Goal: Transaction & Acquisition: Purchase product/service

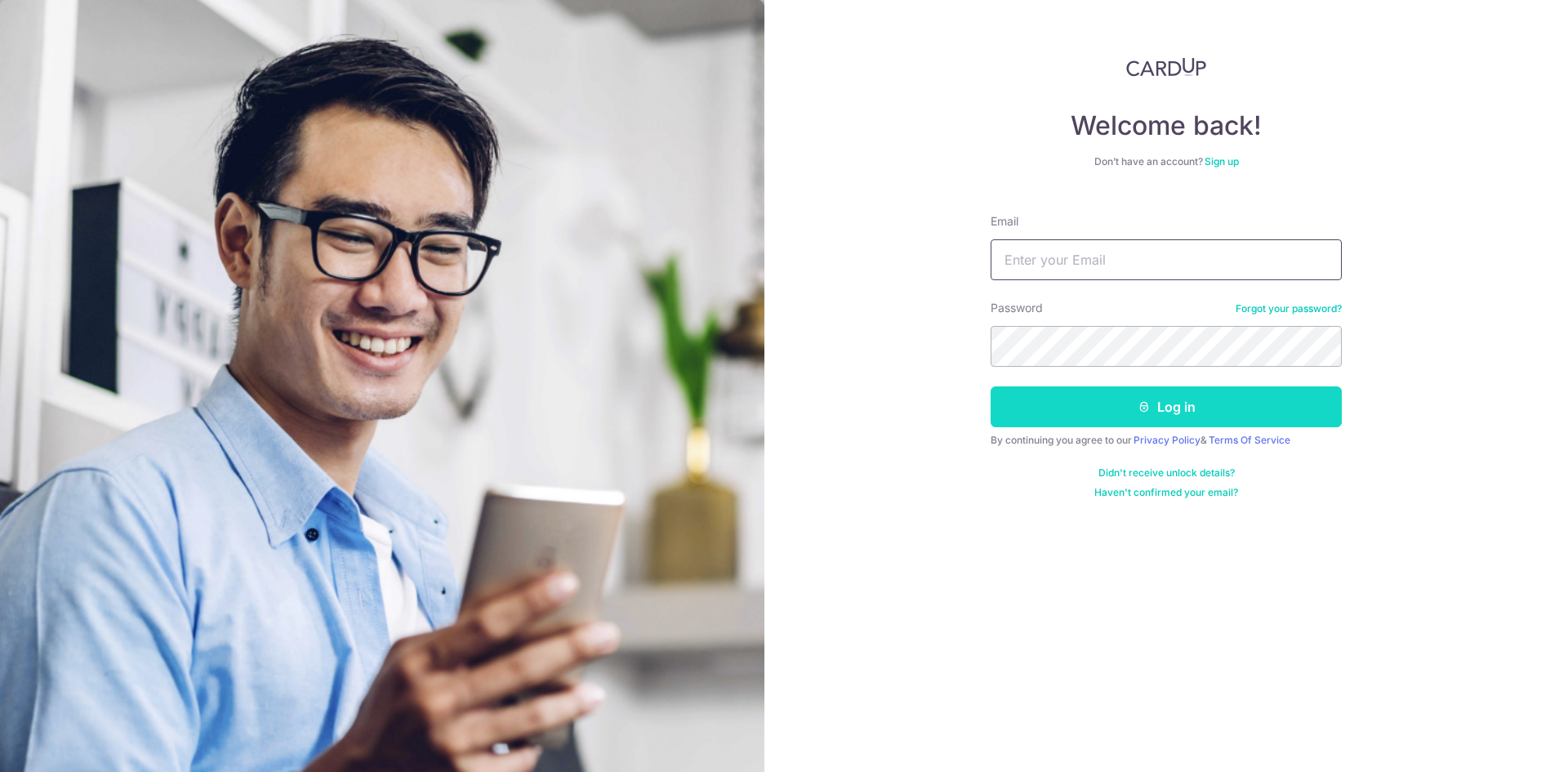
type input "[EMAIL_ADDRESS][DOMAIN_NAME]"
click at [1074, 397] on button "Log in" at bounding box center [1167, 406] width 352 height 41
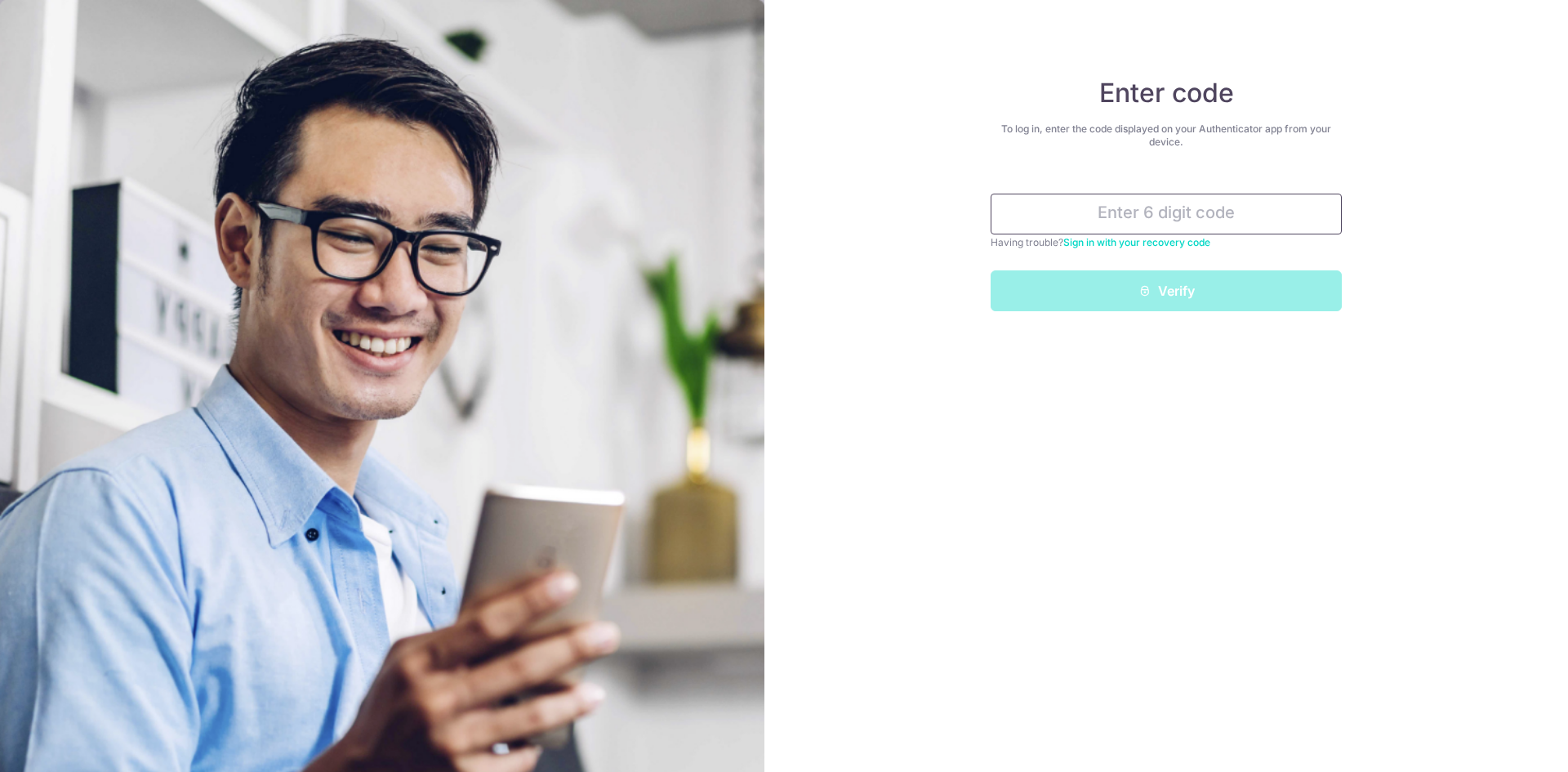
click at [1173, 208] on input "text" at bounding box center [1167, 214] width 352 height 41
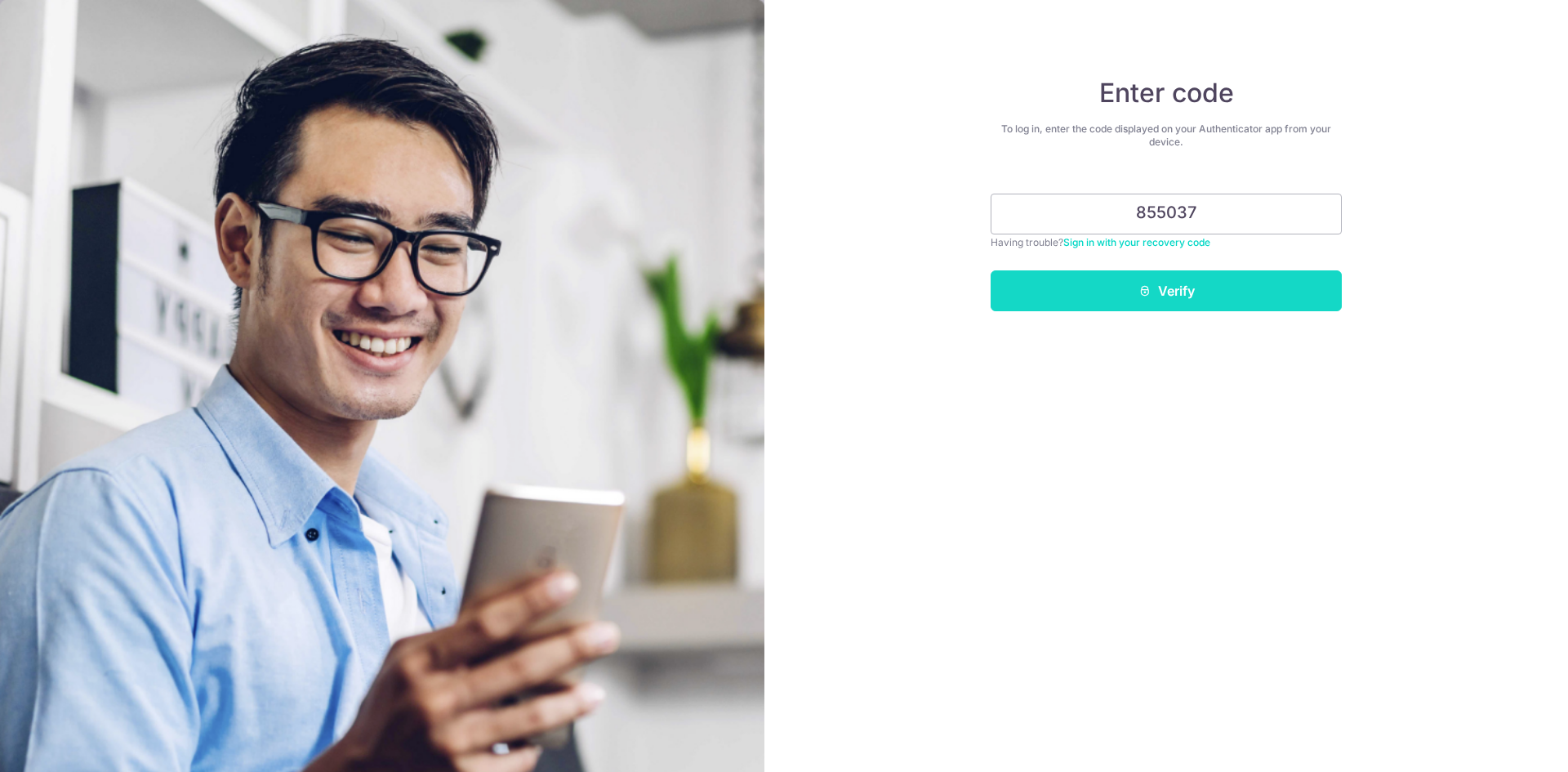
type input "855037"
click at [1186, 293] on button "Verify" at bounding box center [1167, 291] width 352 height 41
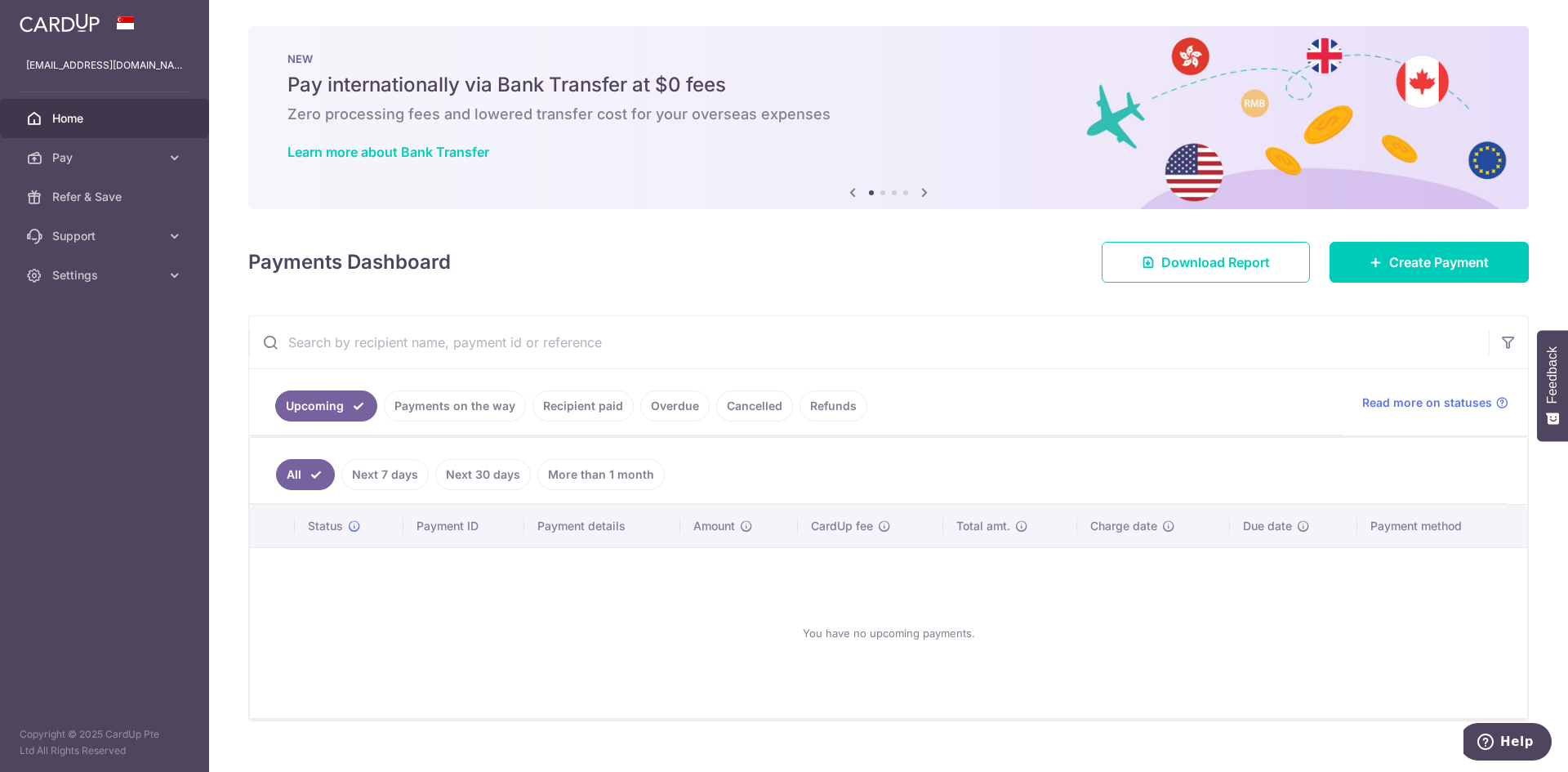
click at [593, 401] on link "Recipient paid" at bounding box center [582, 405] width 101 height 31
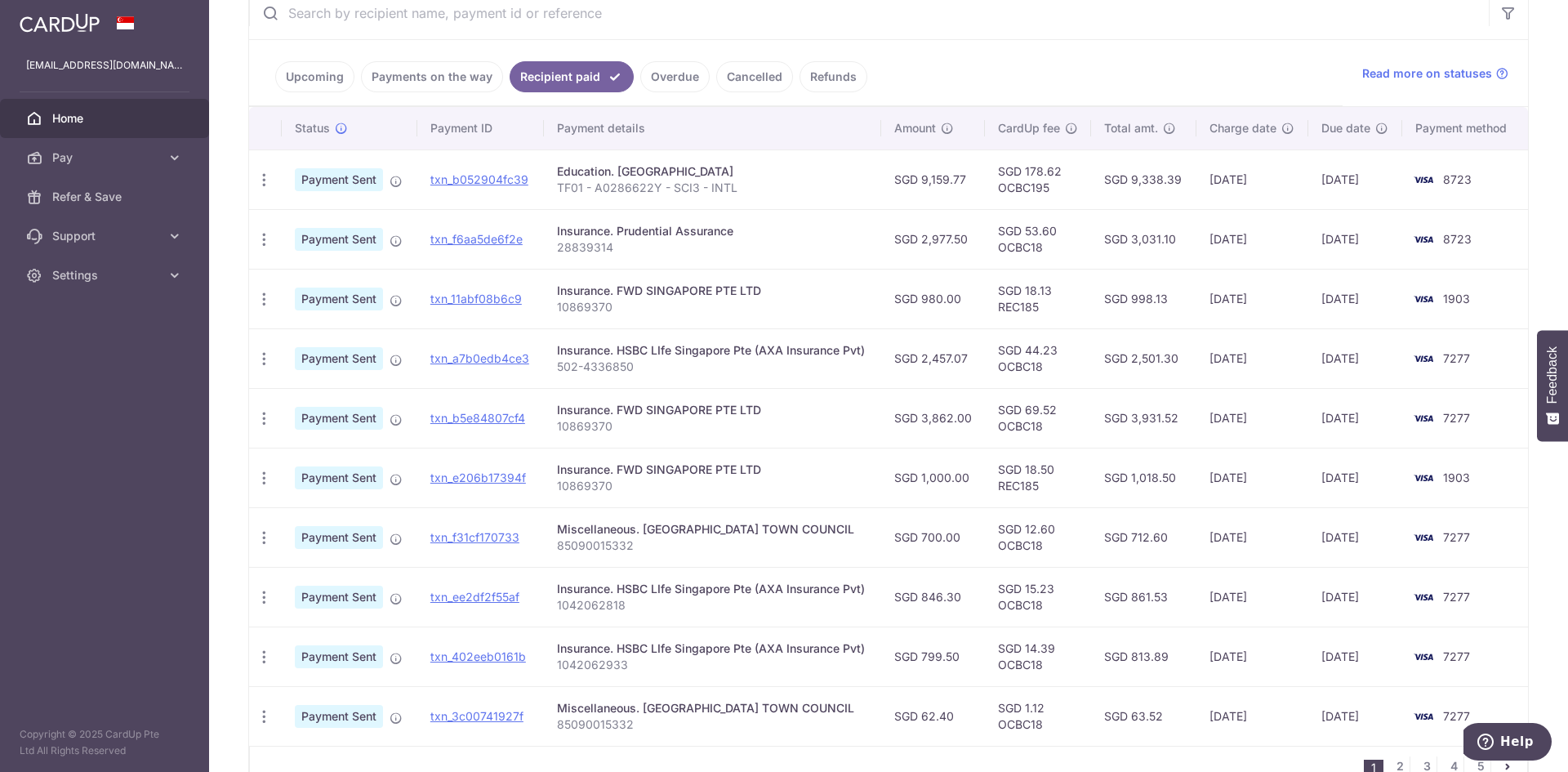
scroll to position [340, 0]
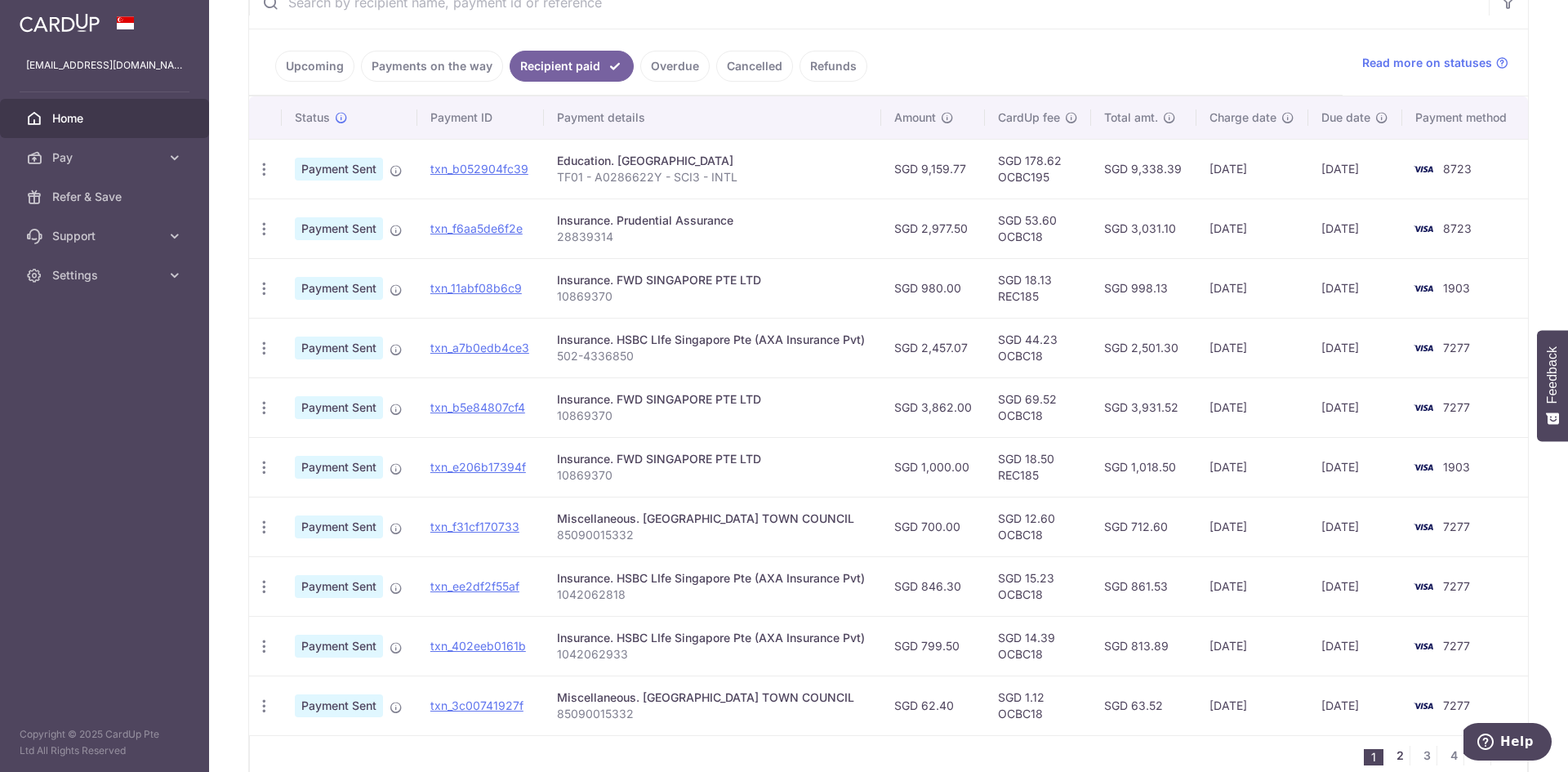
click at [1395, 751] on link "2" at bounding box center [1400, 755] width 20 height 20
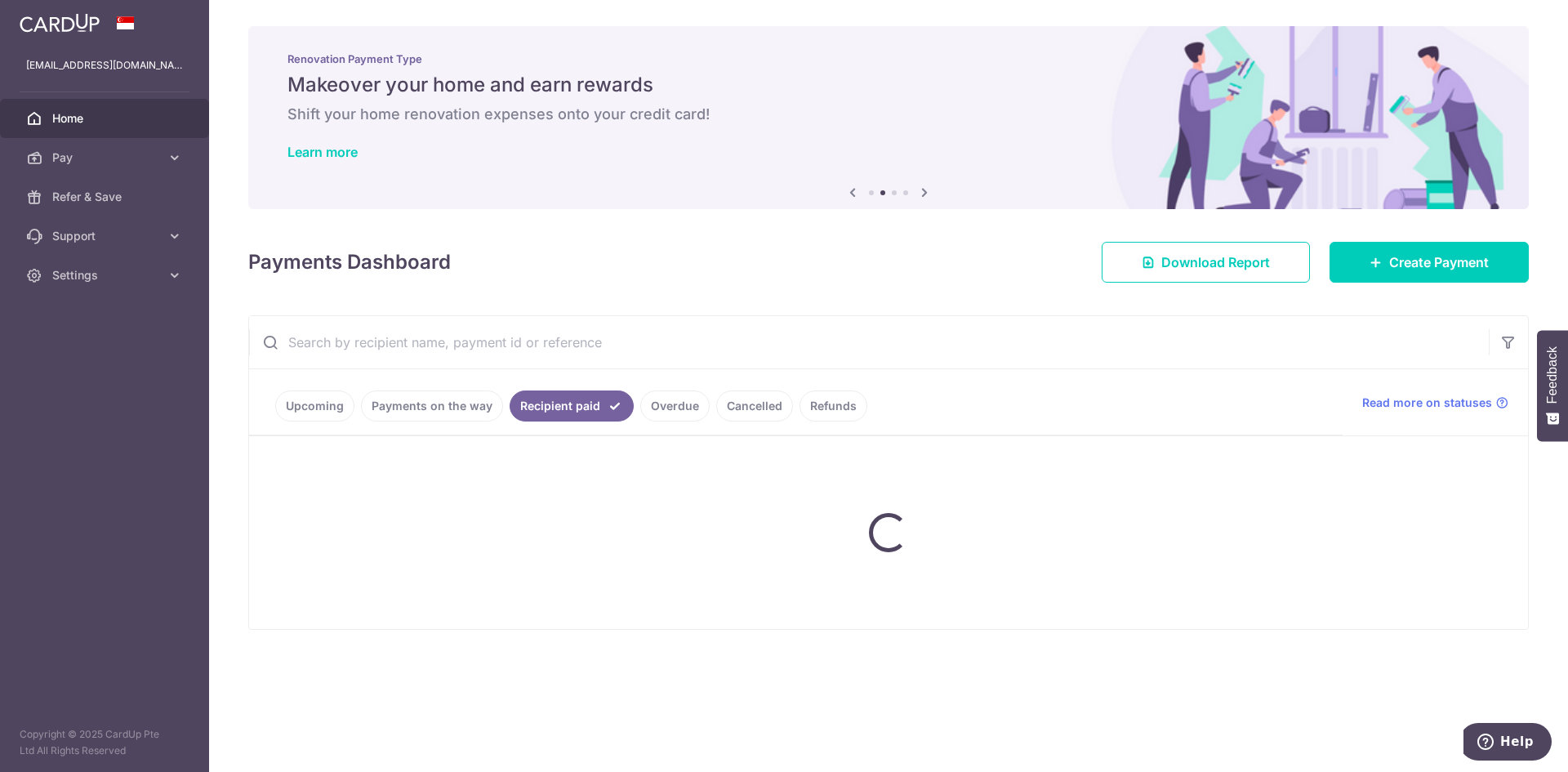
scroll to position [0, 0]
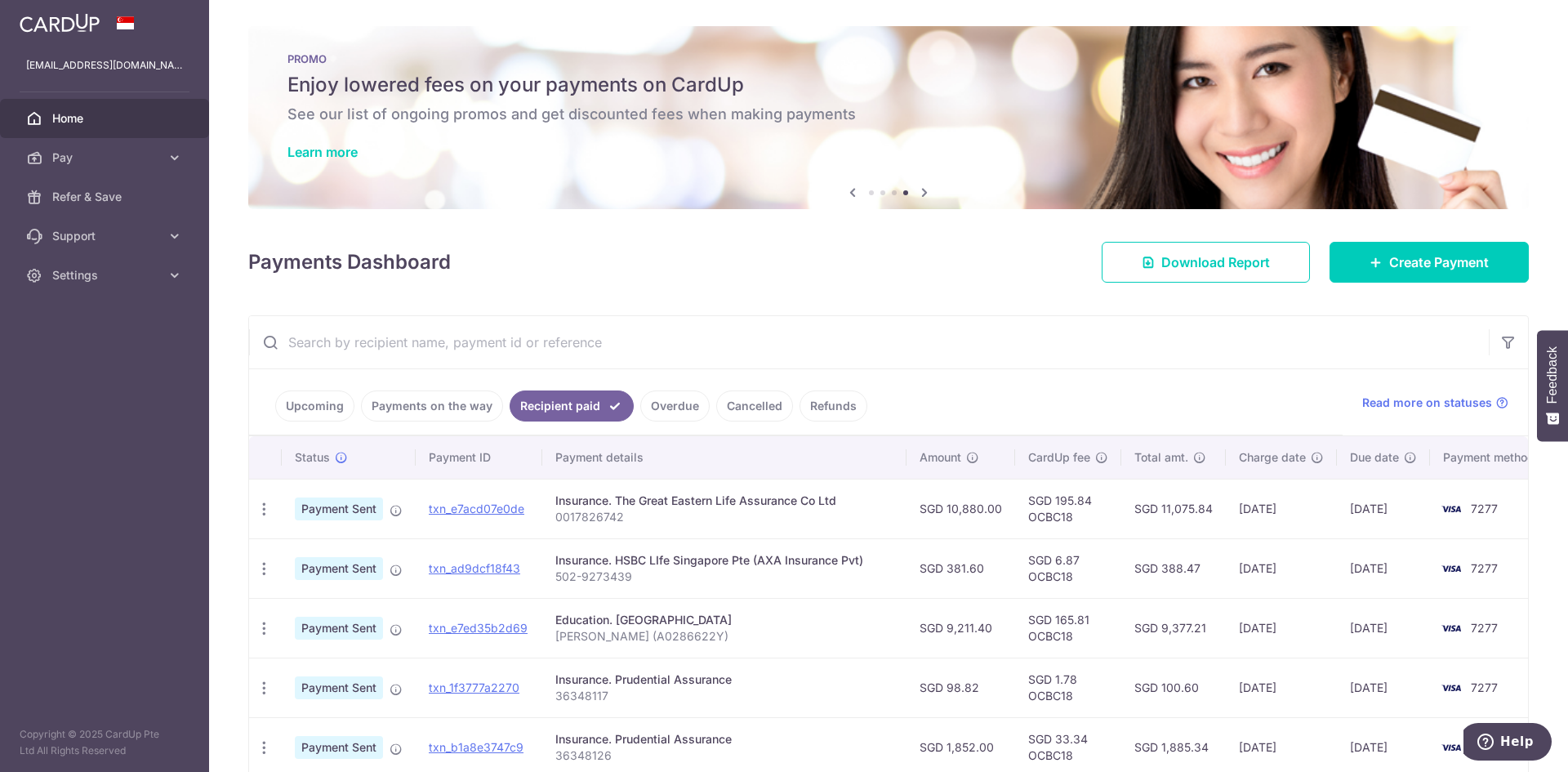
click at [591, 512] on p "0017826742" at bounding box center [724, 516] width 338 height 16
copy p "0017826742"
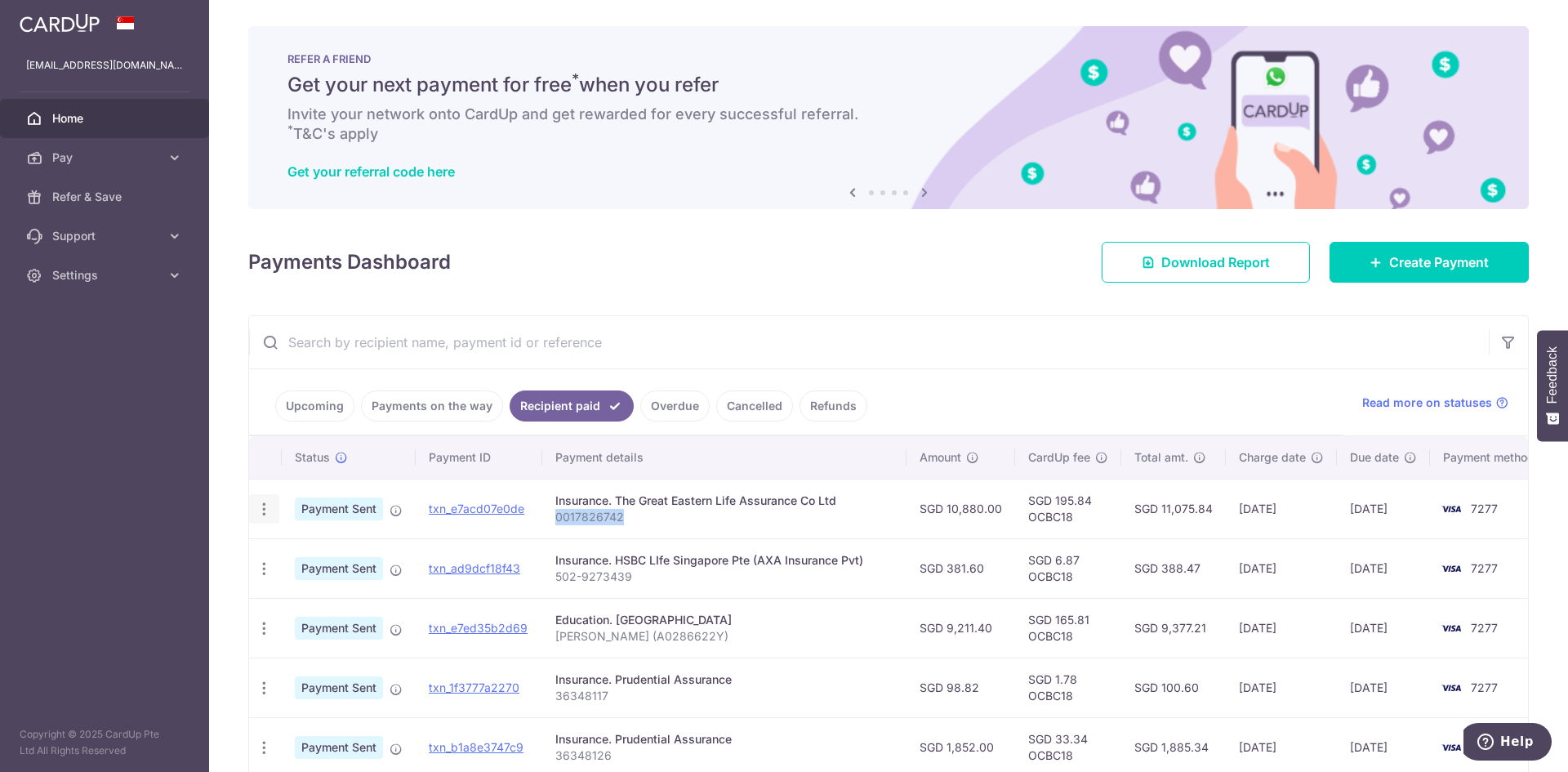
click at [264, 508] on icon "button" at bounding box center [264, 508] width 17 height 17
click at [674, 508] on div "Insurance. The Great Eastern Life Assurance Co Ltd" at bounding box center [724, 500] width 338 height 16
click at [1429, 259] on span "Create Payment" at bounding box center [1439, 263] width 100 height 20
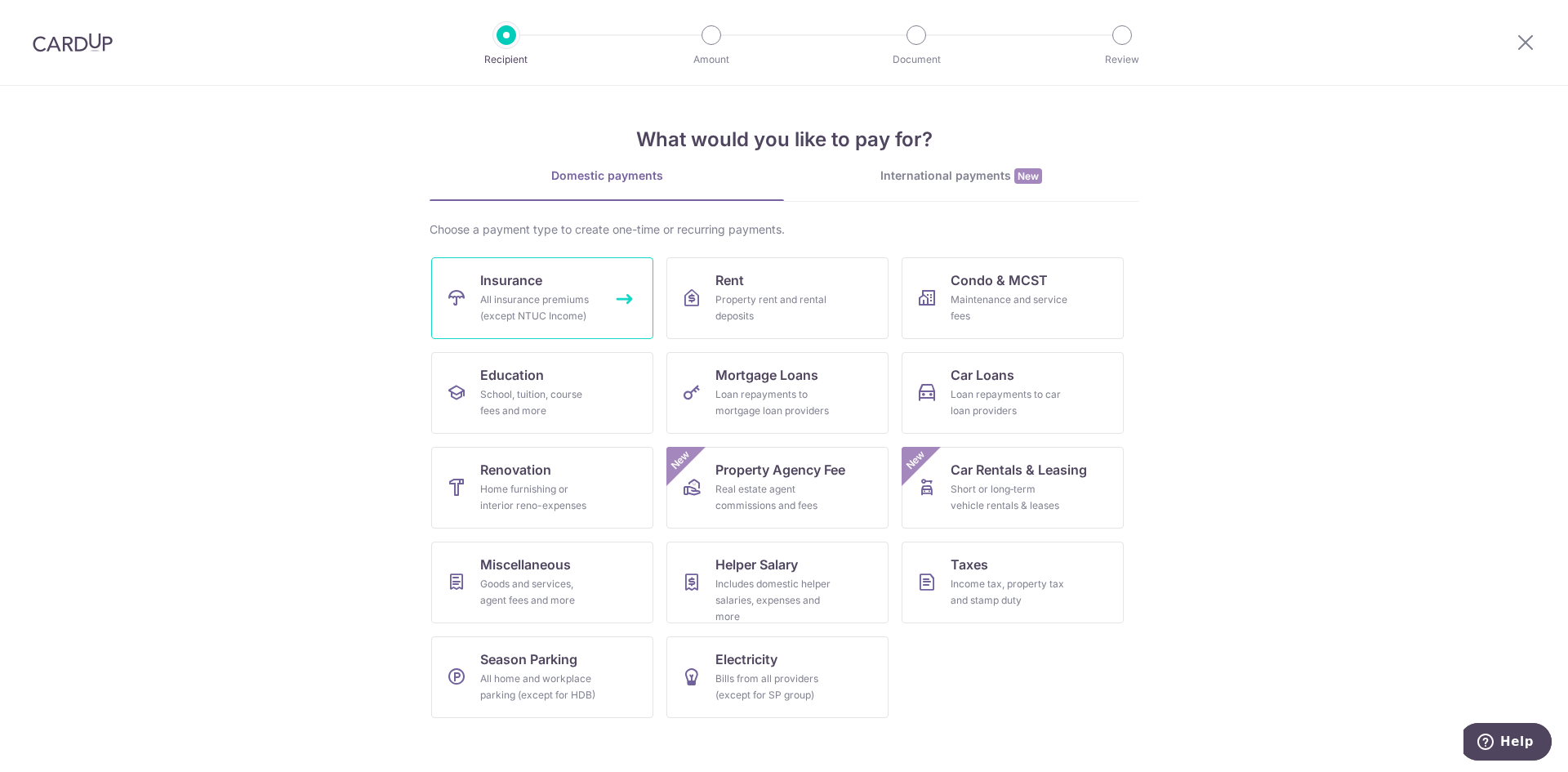
click at [547, 292] on div "All insurance premiums (except NTUC Income)" at bounding box center [539, 308] width 118 height 33
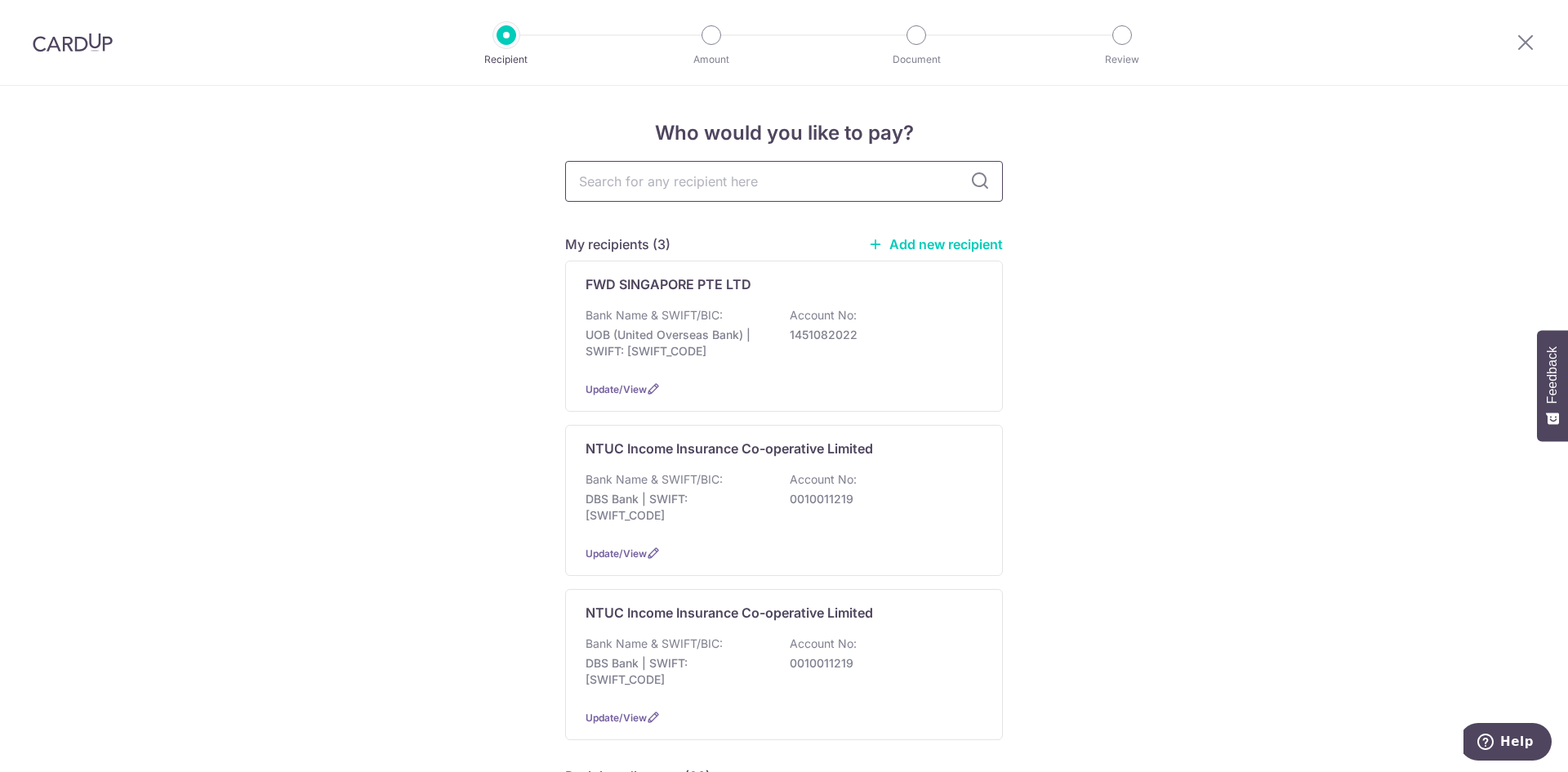
click at [763, 179] on input "text" at bounding box center [784, 181] width 437 height 41
type input "p"
type input "grea"
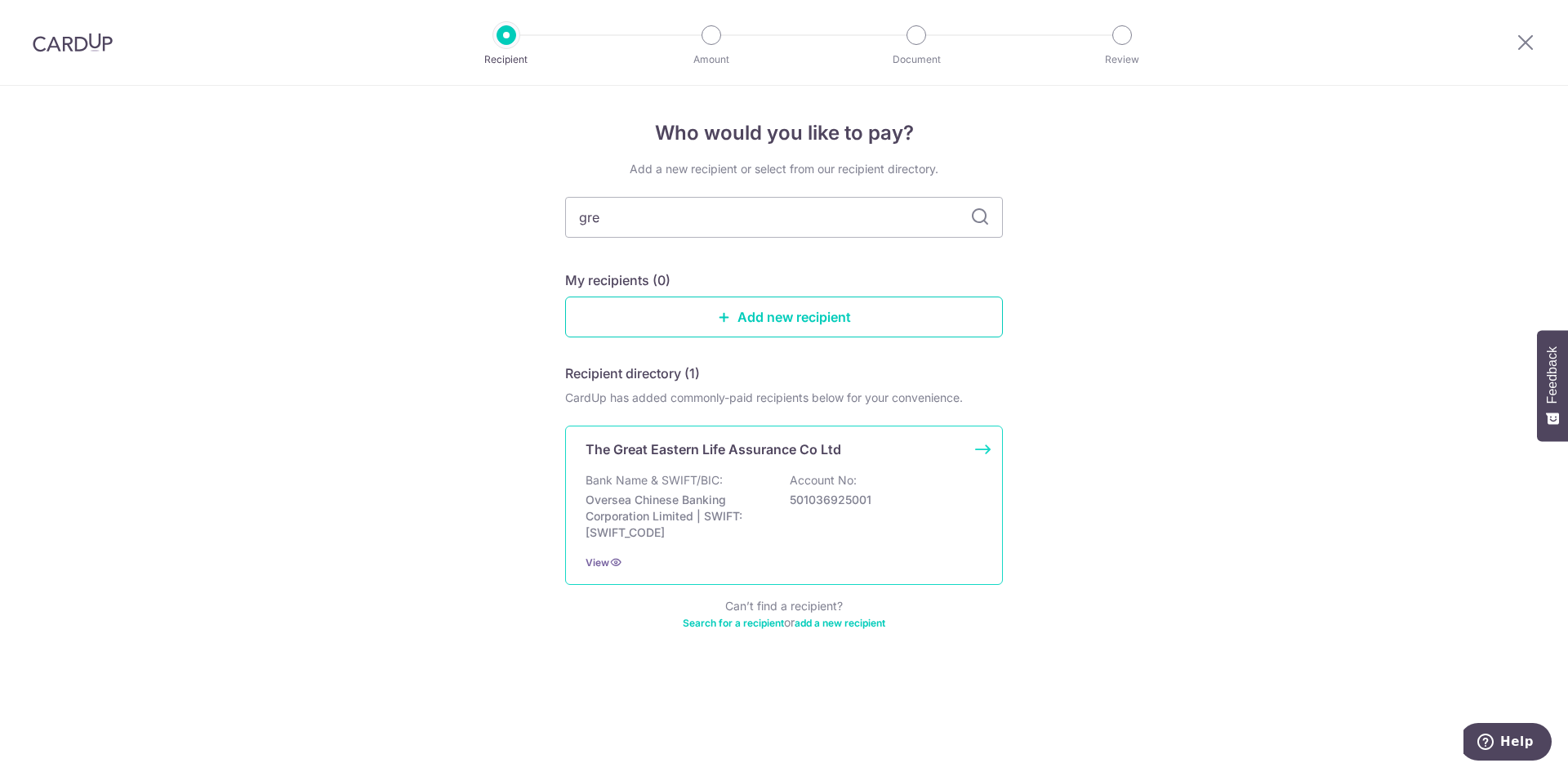
click at [723, 454] on p "The Great Eastern Life Assurance Co Ltd" at bounding box center [713, 449] width 256 height 20
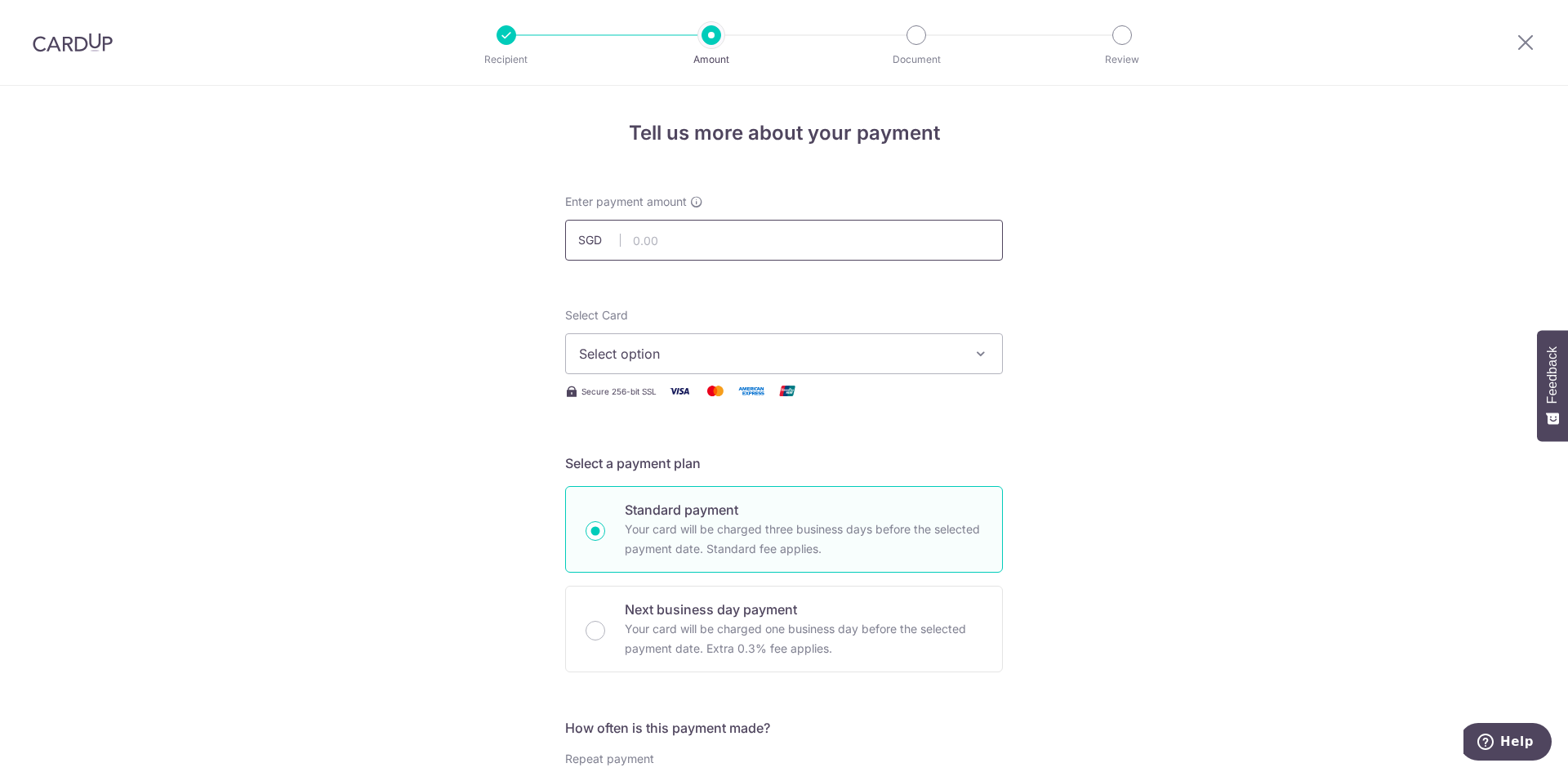
click at [728, 231] on input "text" at bounding box center [784, 240] width 437 height 41
type input "10,880.00"
click at [977, 353] on icon "button" at bounding box center [981, 354] width 16 height 16
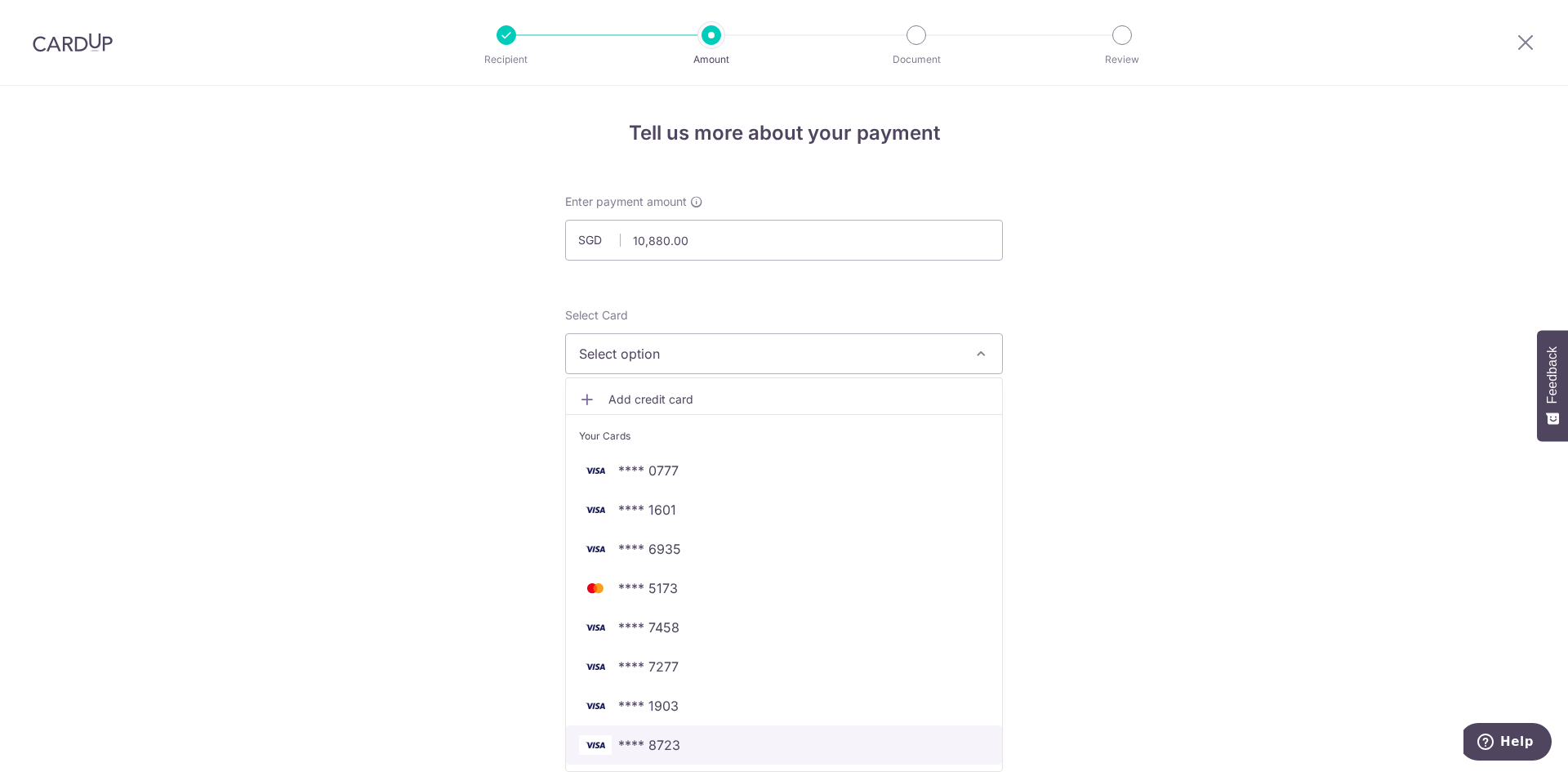
click at [607, 743] on span "**** 8723" at bounding box center [784, 745] width 409 height 20
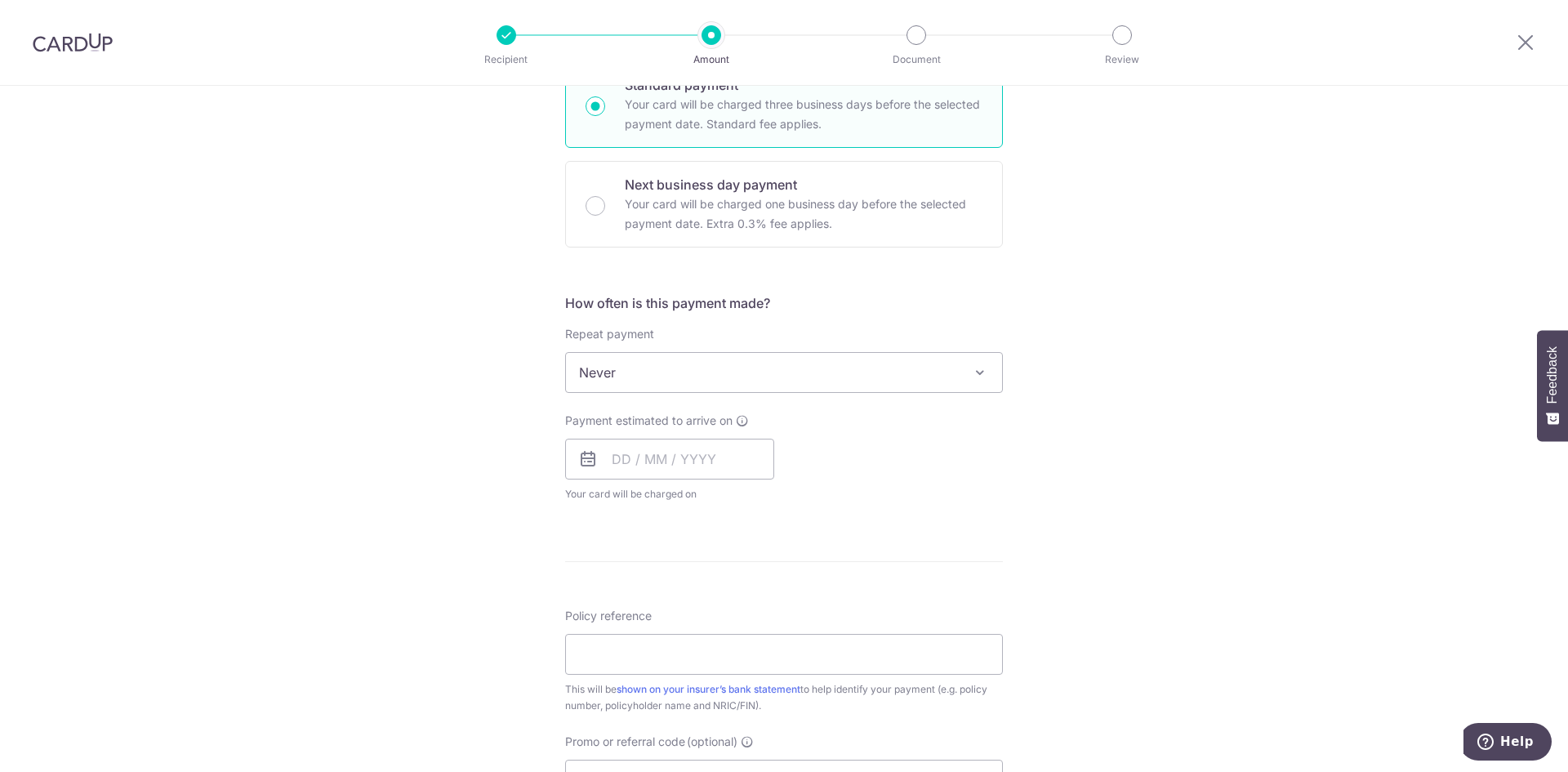
scroll to position [435, 0]
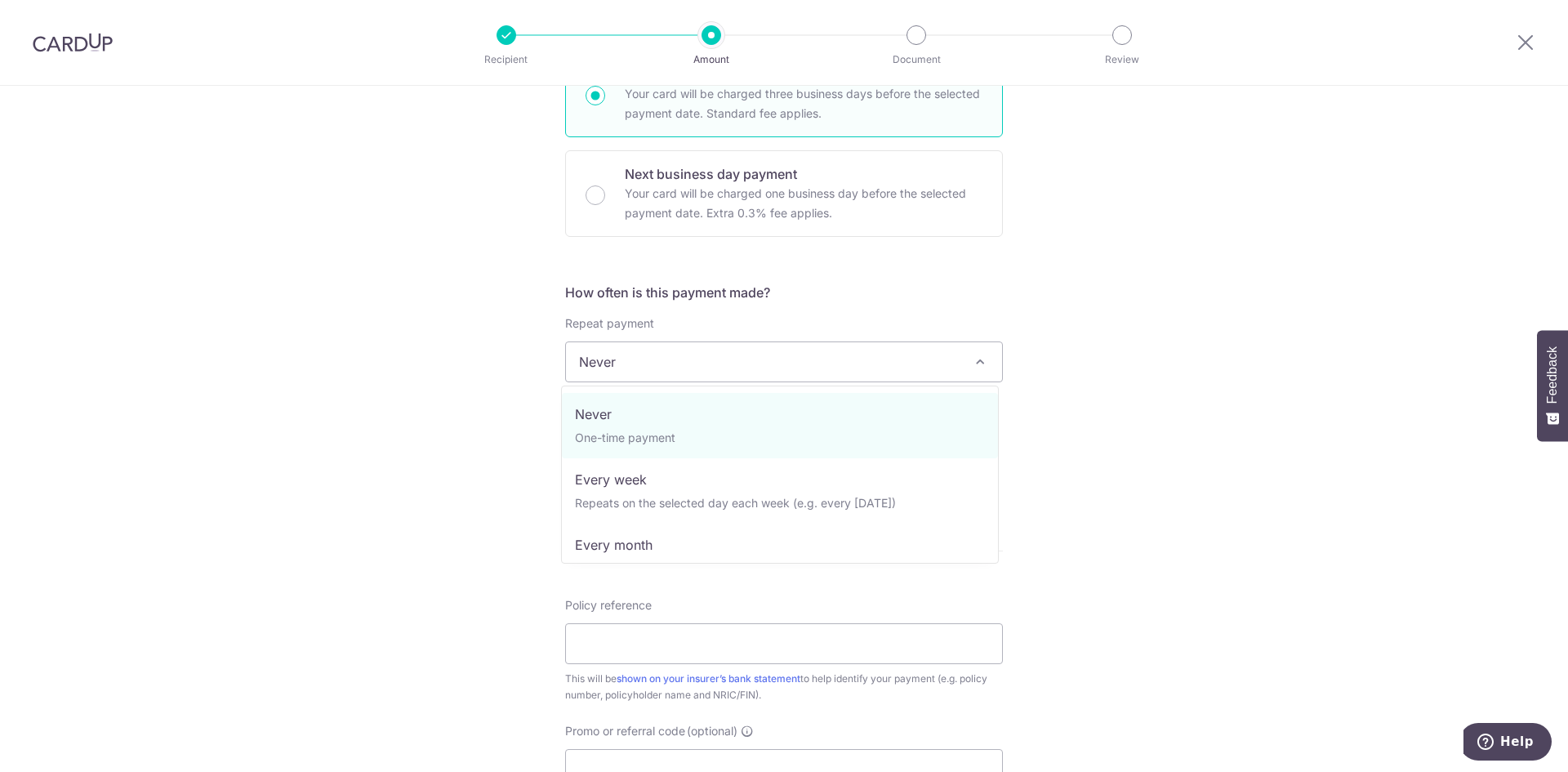
click at [971, 358] on span at bounding box center [980, 362] width 20 height 20
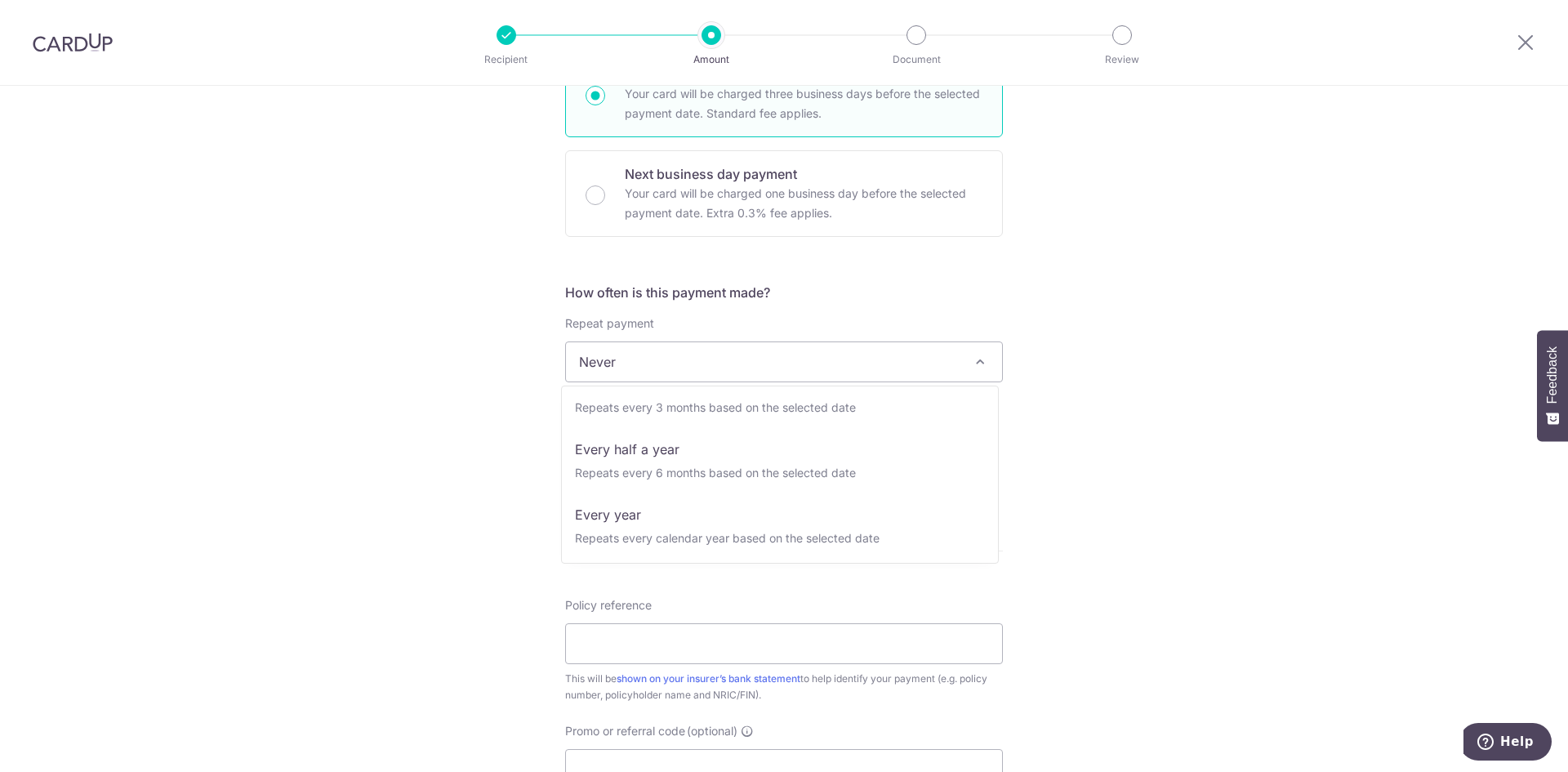
scroll to position [229, 0]
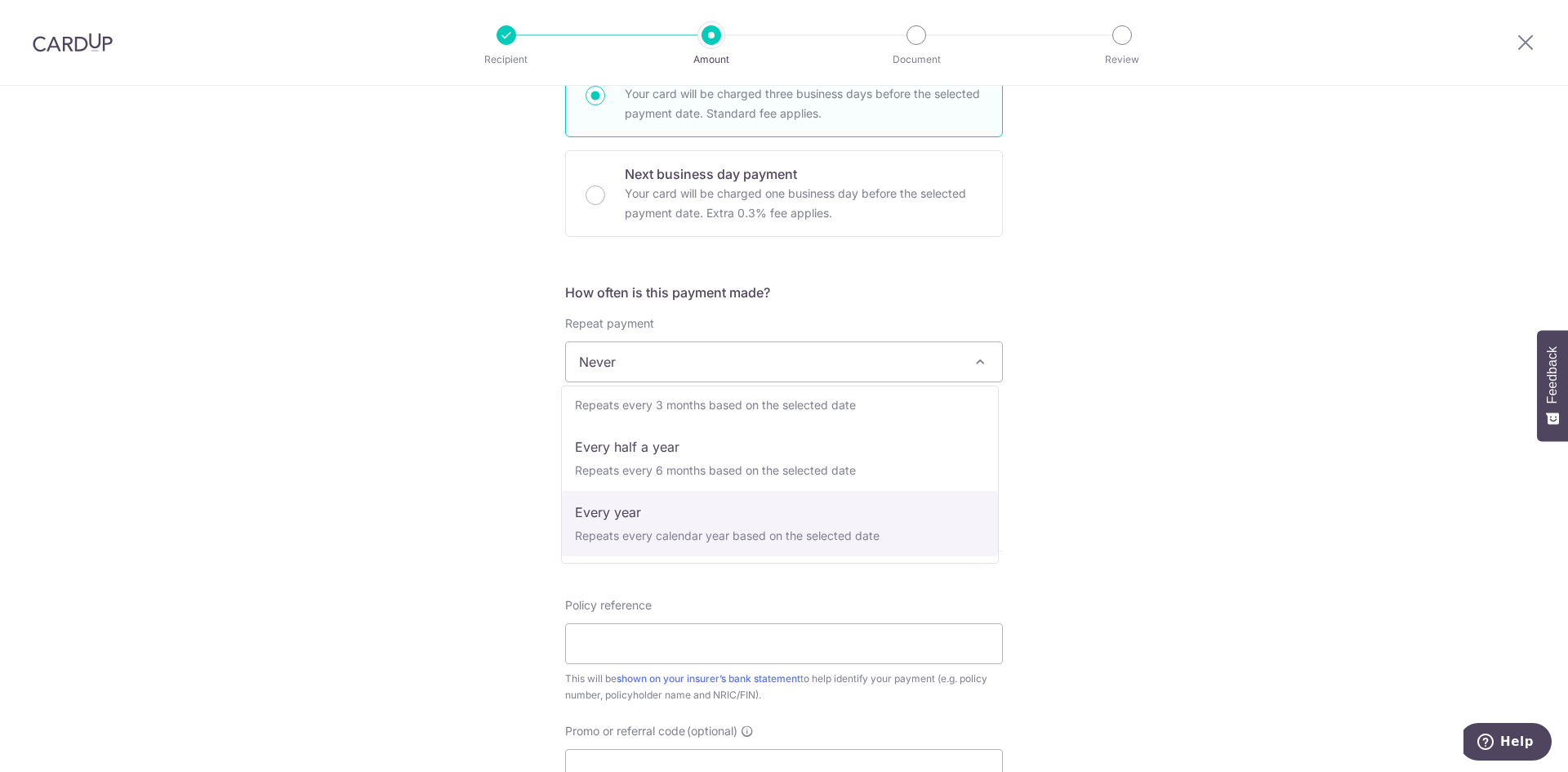
select select "6"
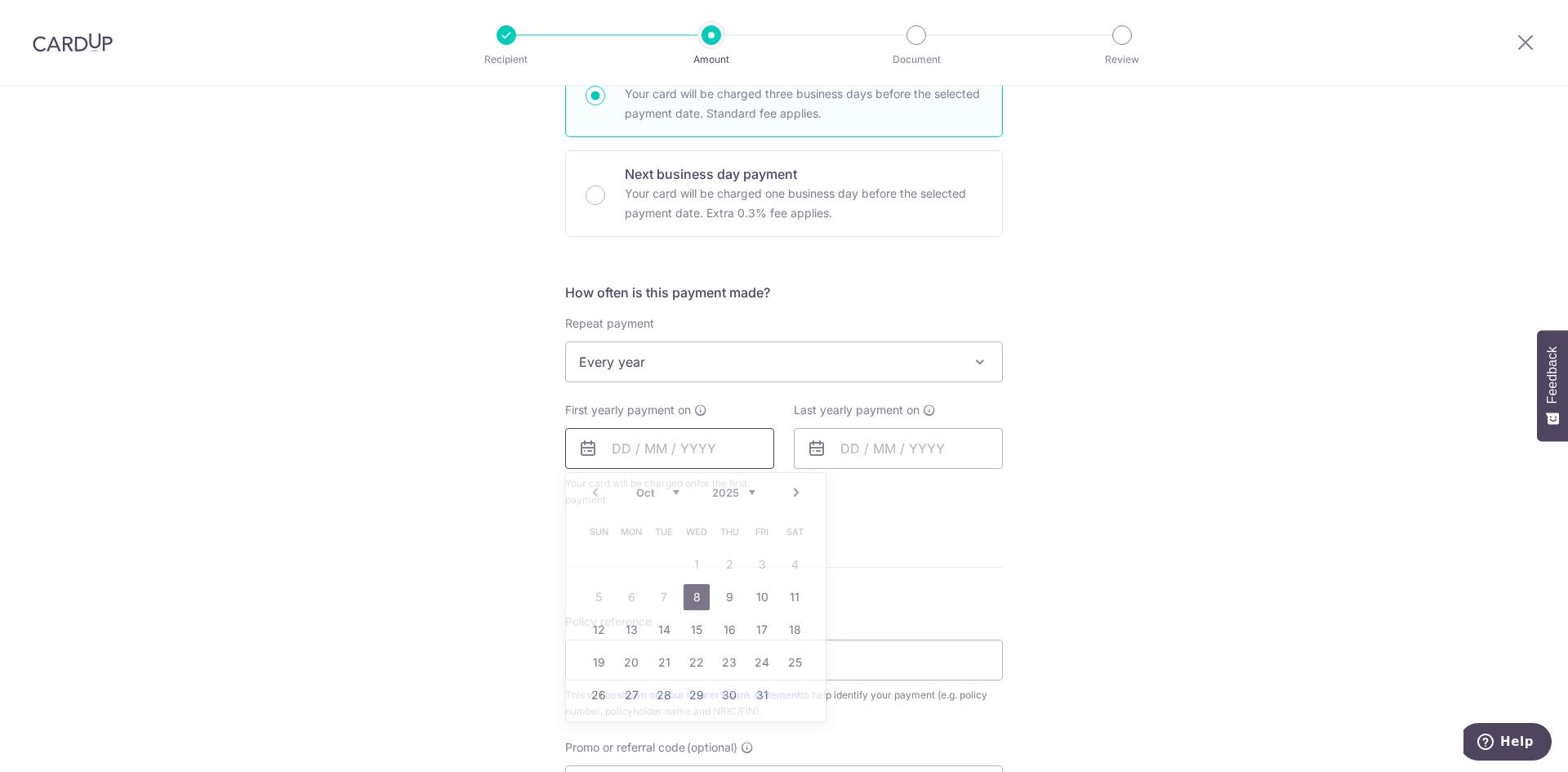
click at [709, 446] on input "text" at bounding box center [669, 447] width 209 height 41
click at [758, 690] on link "31" at bounding box center [762, 695] width 26 height 26
type input "[DATE]"
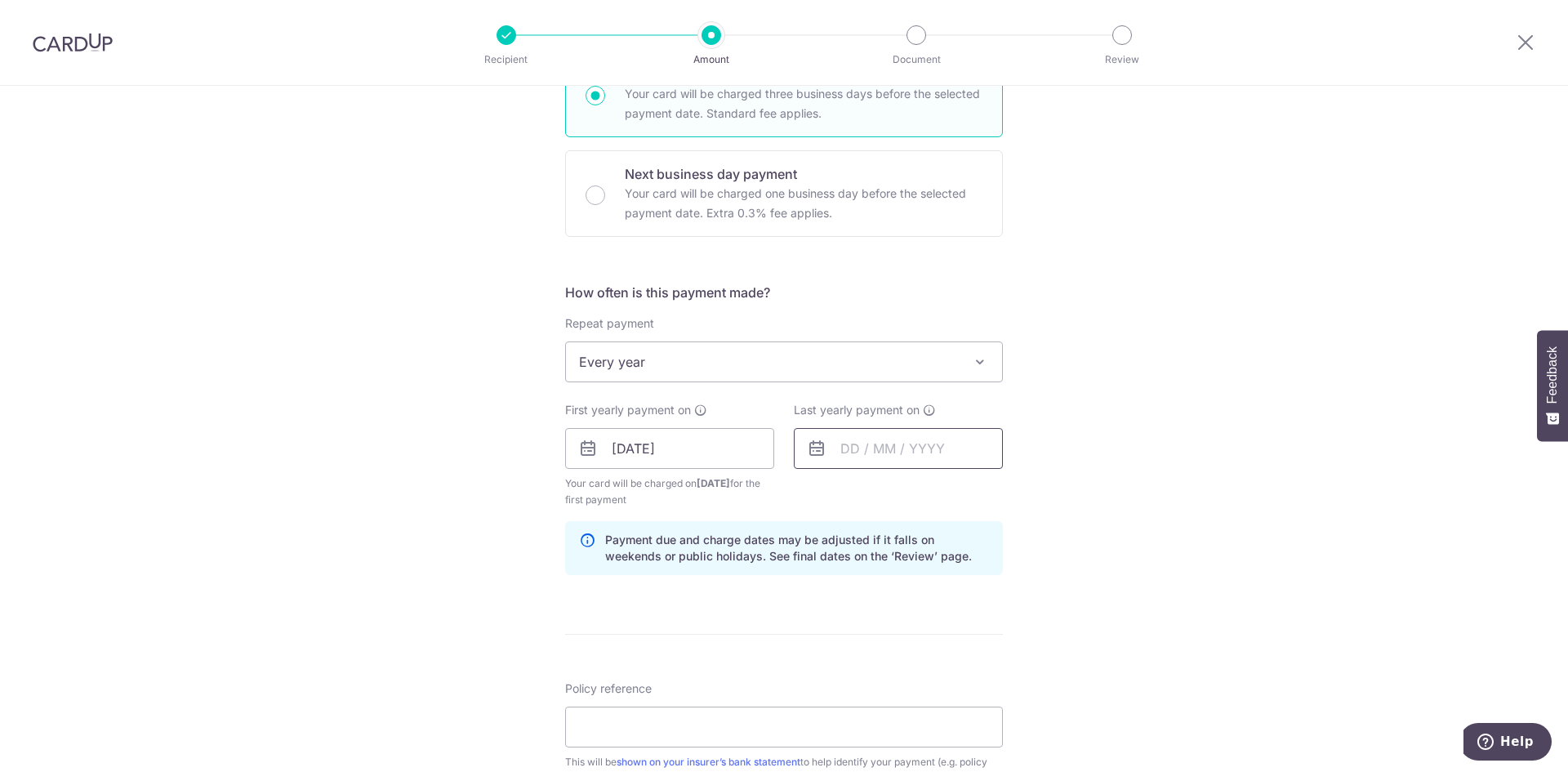
click at [945, 449] on input "text" at bounding box center [898, 447] width 209 height 41
click at [978, 490] on select "2025 2026 2027 2028 2029 2030 2031 2032 2033 2034 2035" at bounding box center [962, 491] width 43 height 13
click at [1246, 572] on div "Tell us more about your payment Enter payment amount SGD 10,880.00 10880.00 Sel…" at bounding box center [784, 430] width 1568 height 1560
click at [938, 445] on input "text" at bounding box center [898, 447] width 209 height 41
click at [977, 495] on select "2025 2026 2027 2028 2029 2030 2031 2032 2033 2034 2035" at bounding box center [962, 491] width 43 height 13
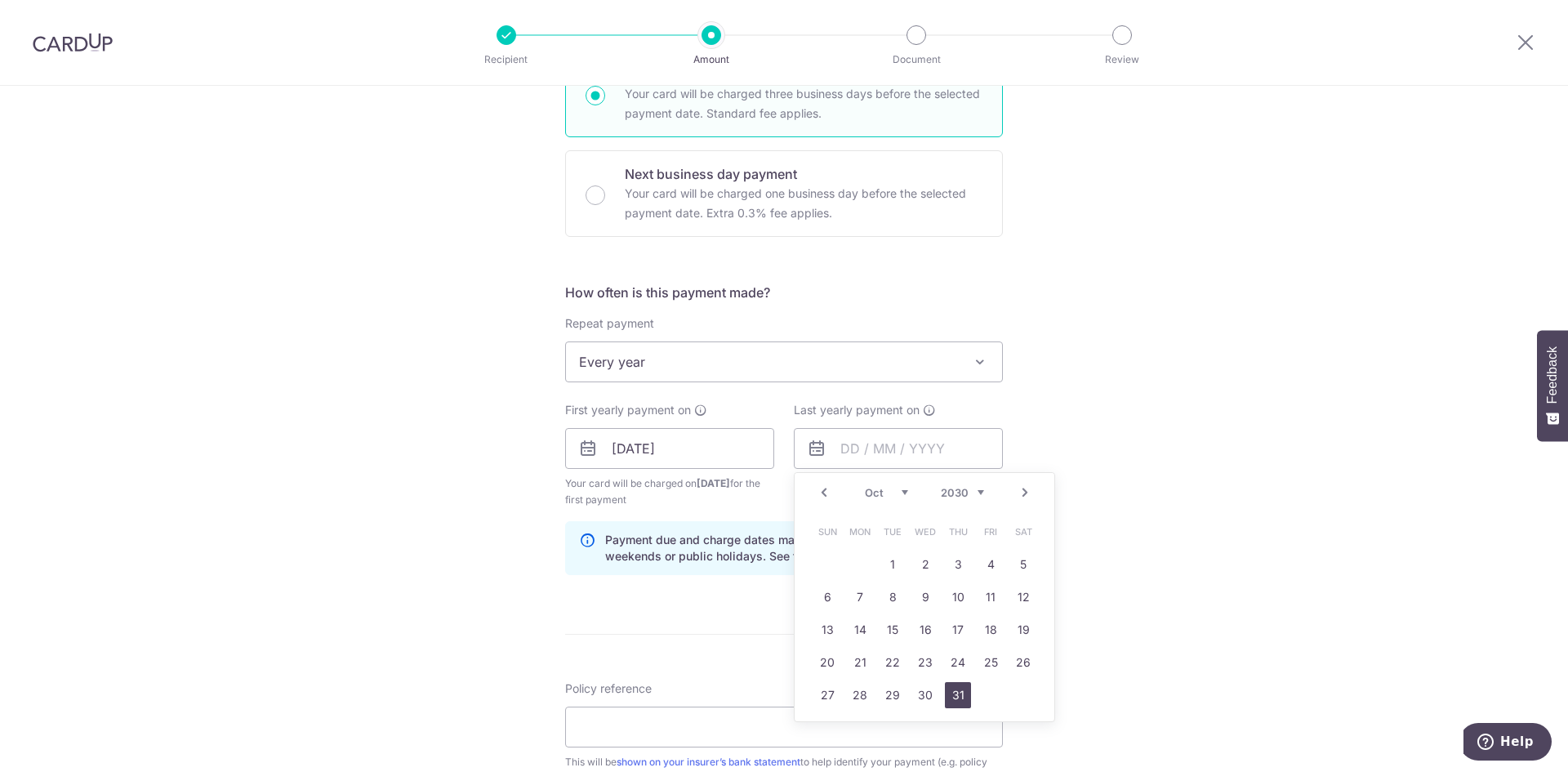
click at [960, 687] on link "31" at bounding box center [958, 695] width 26 height 26
type input "[DATE]"
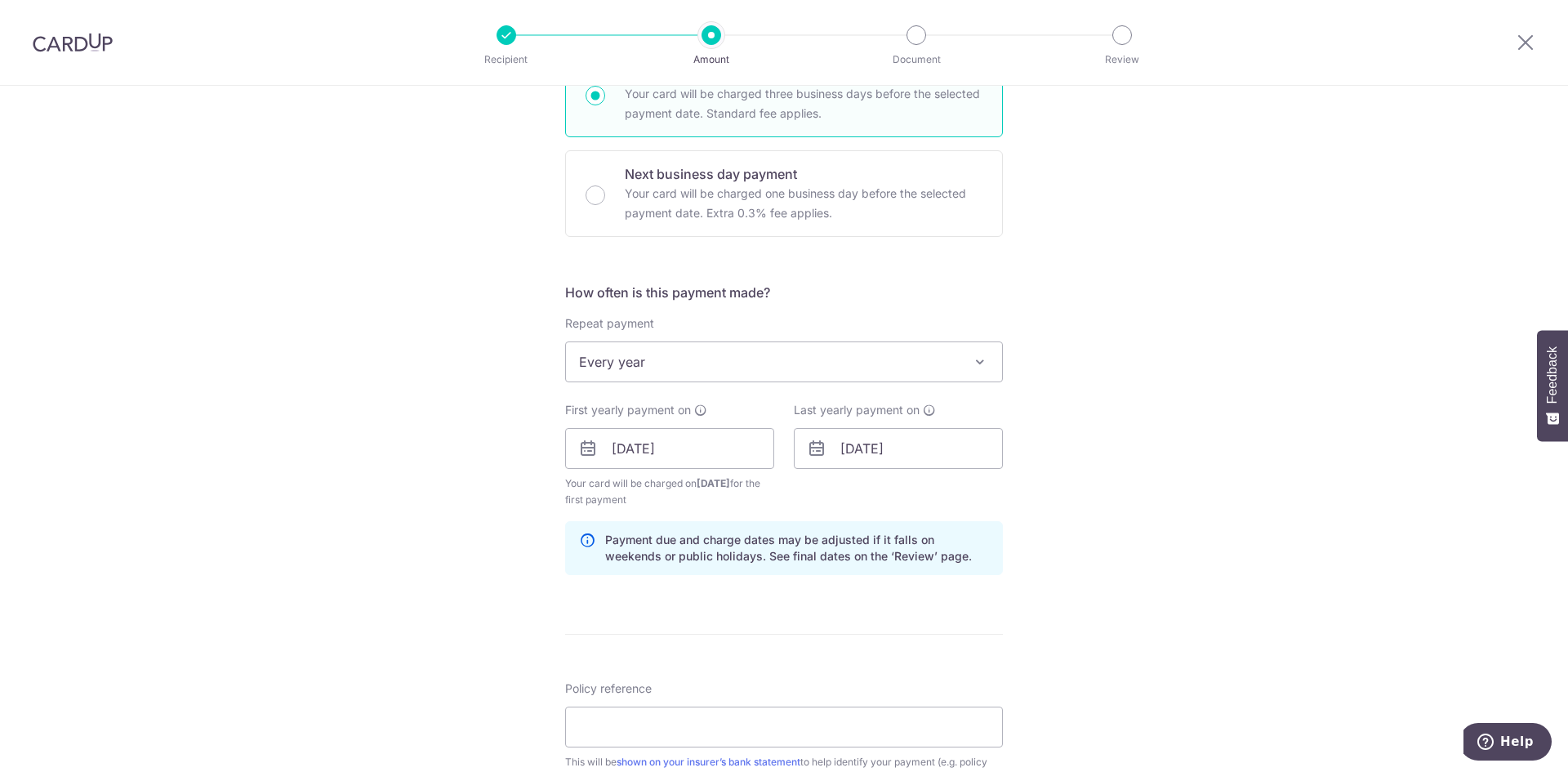
click at [1301, 539] on div "Tell us more about your payment Enter payment amount SGD 10,880.00 10880.00 Sel…" at bounding box center [784, 430] width 1568 height 1560
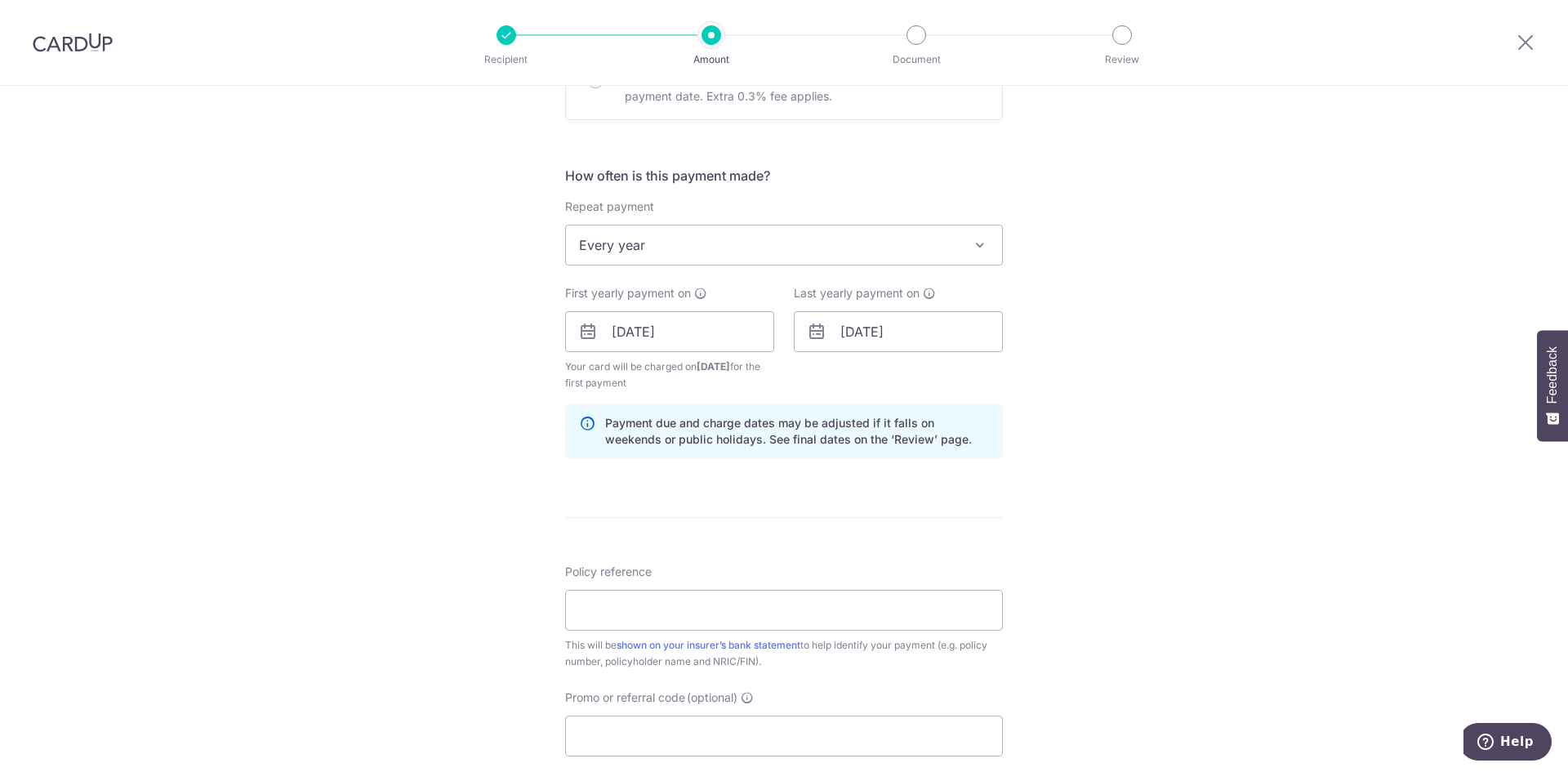
scroll to position [566, 0]
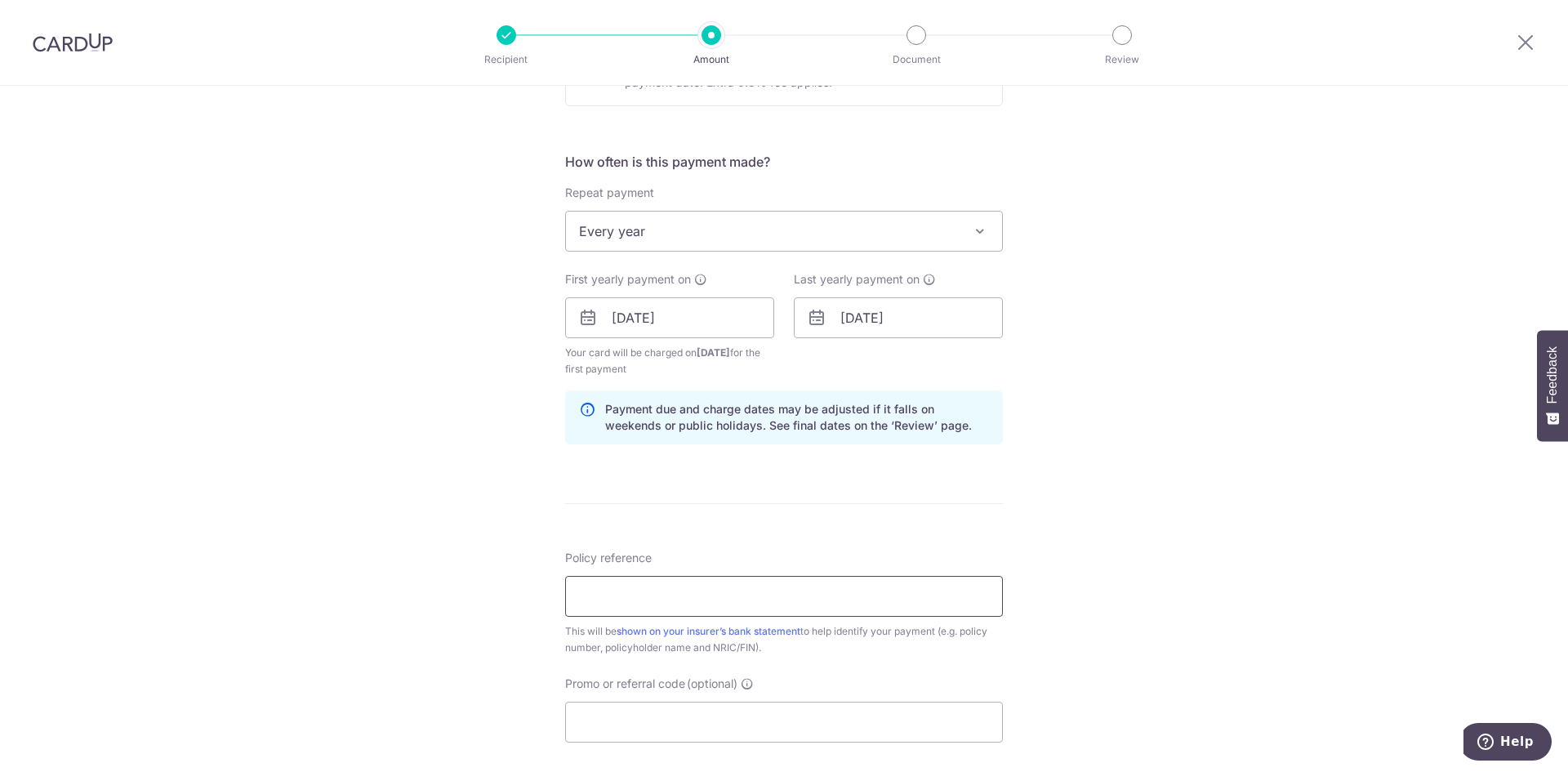
click at [756, 588] on input "Policy reference" at bounding box center [784, 595] width 437 height 41
paste input "0017826742"
type input "0017826742"
click at [870, 715] on input "Promo or referral code (optional)" at bounding box center [784, 721] width 437 height 41
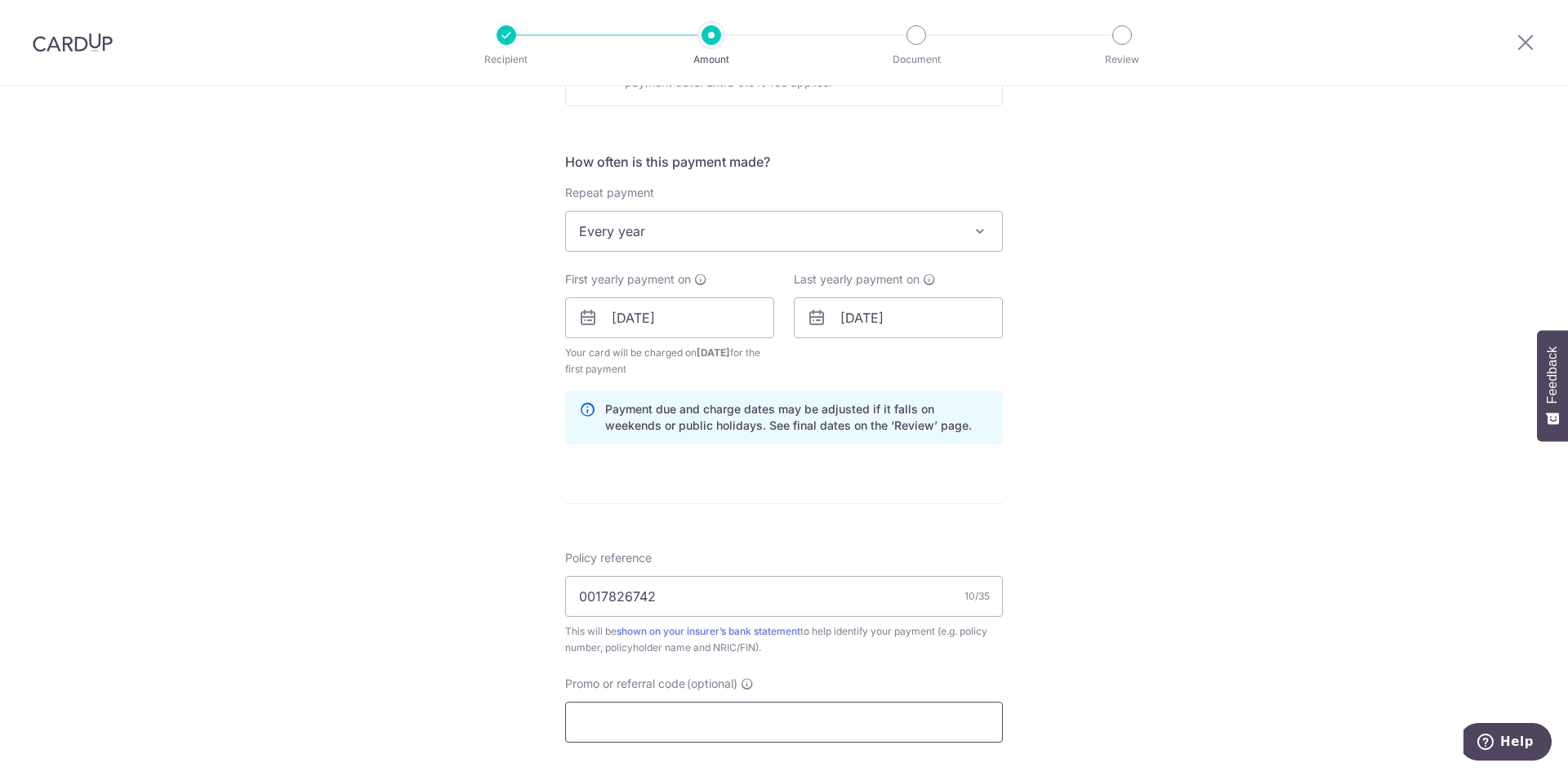
click at [870, 715] on input "Promo or referral code (optional)" at bounding box center [784, 721] width 437 height 41
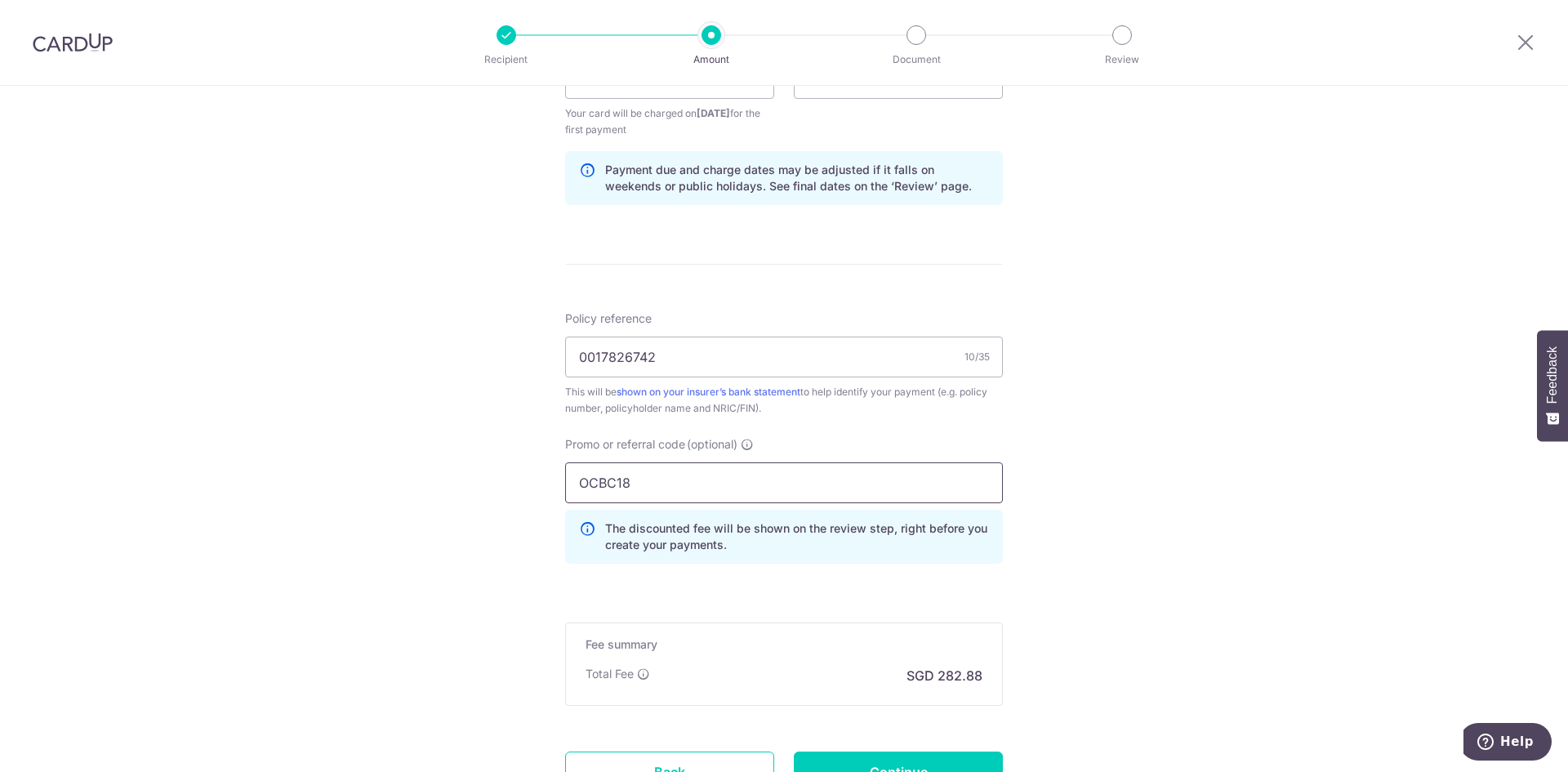
scroll to position [948, 0]
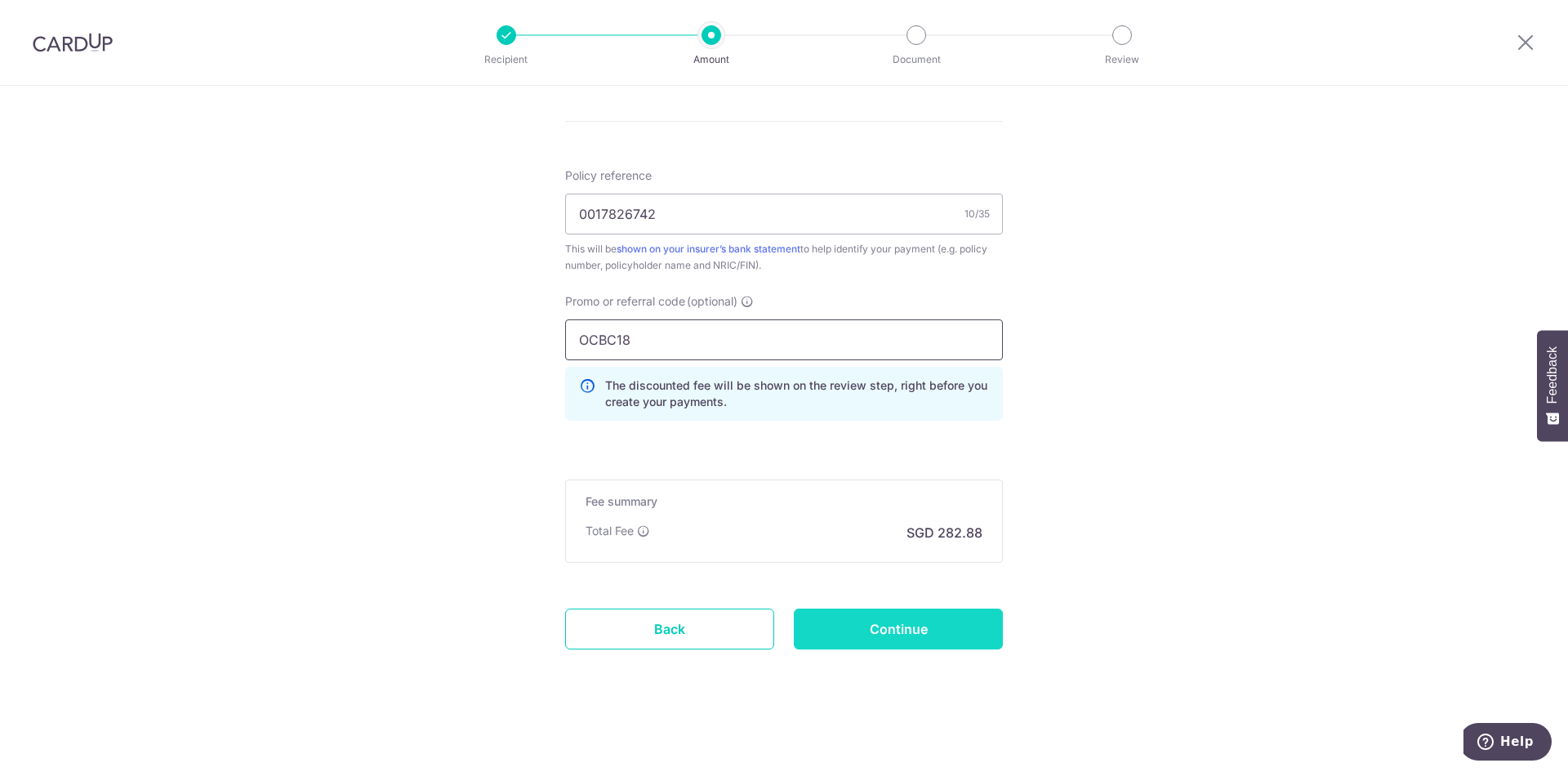
type input "OCBC18"
click at [924, 616] on input "Continue" at bounding box center [898, 628] width 209 height 41
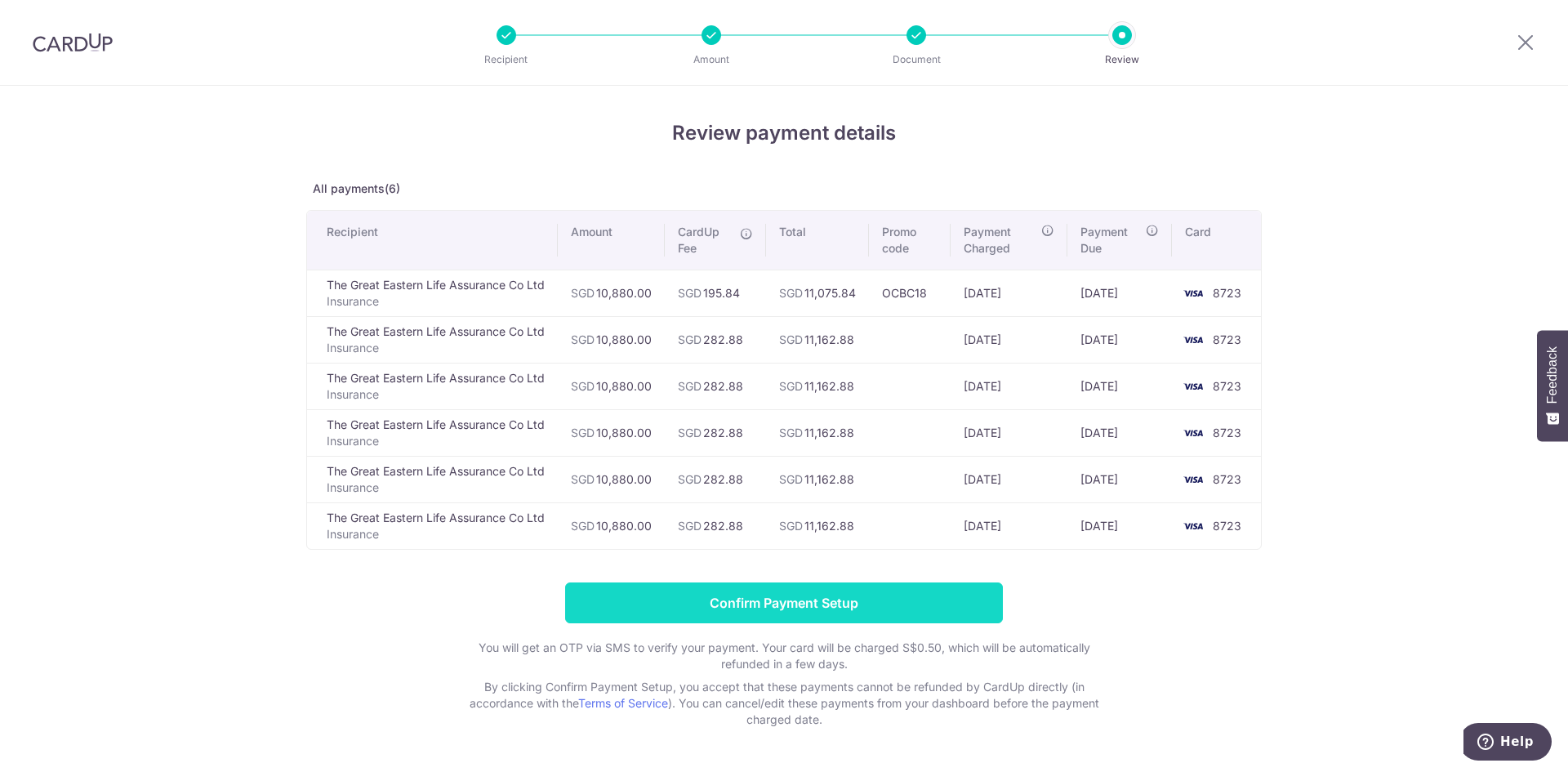
click at [784, 601] on input "Confirm Payment Setup" at bounding box center [784, 602] width 437 height 41
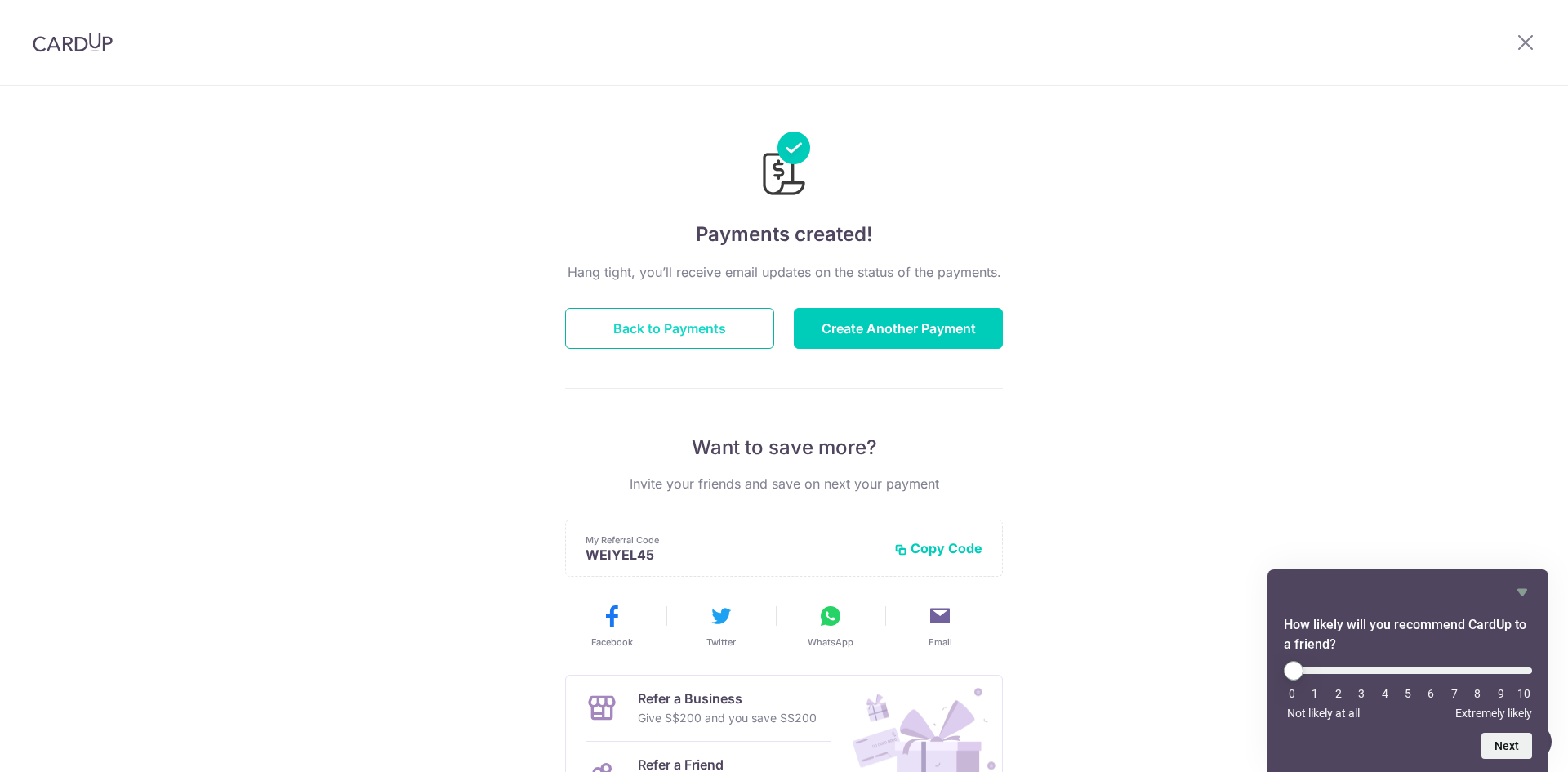
click at [676, 327] on button "Back to Payments" at bounding box center [669, 328] width 209 height 41
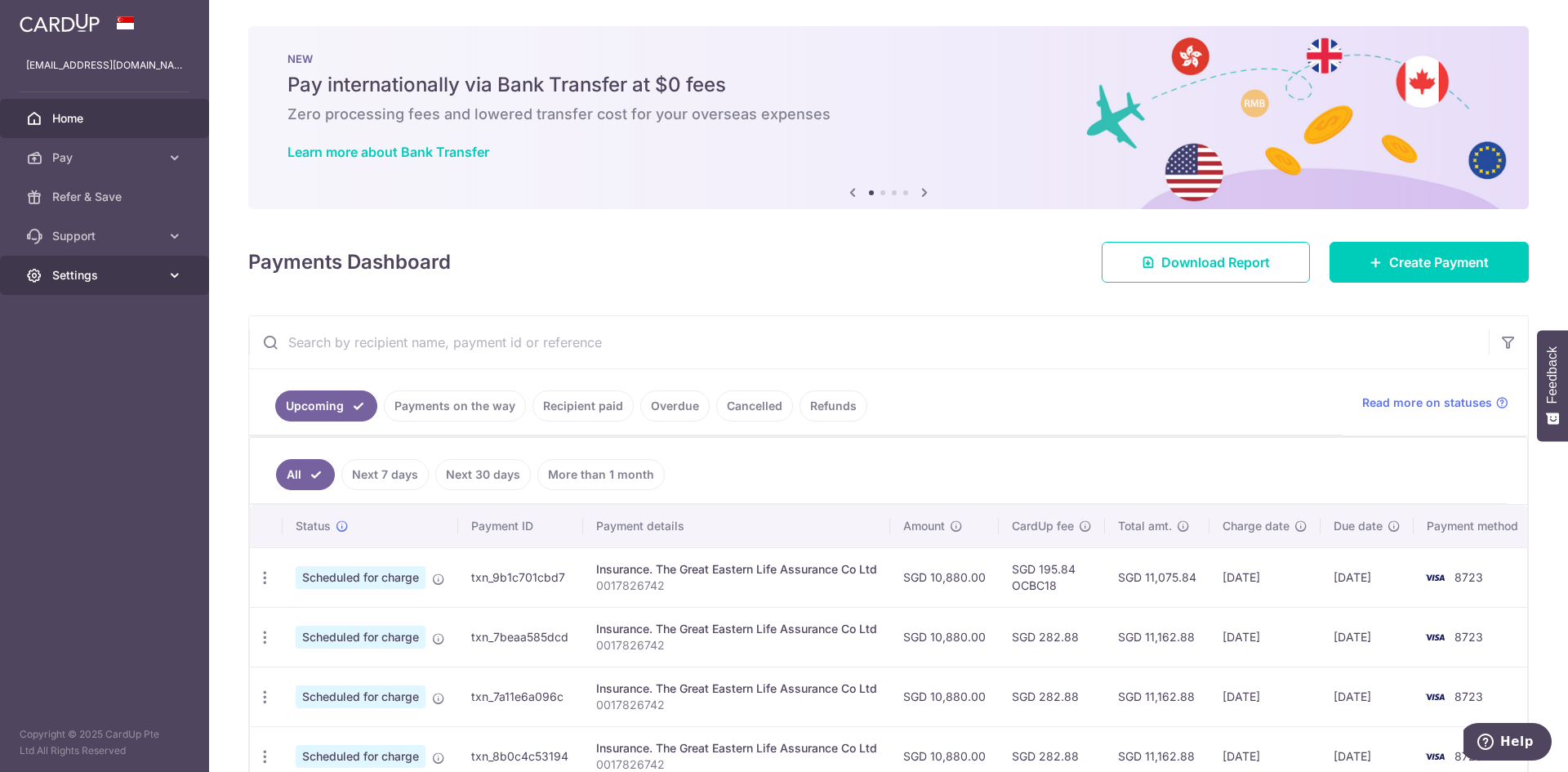
click at [171, 277] on icon at bounding box center [175, 275] width 16 height 16
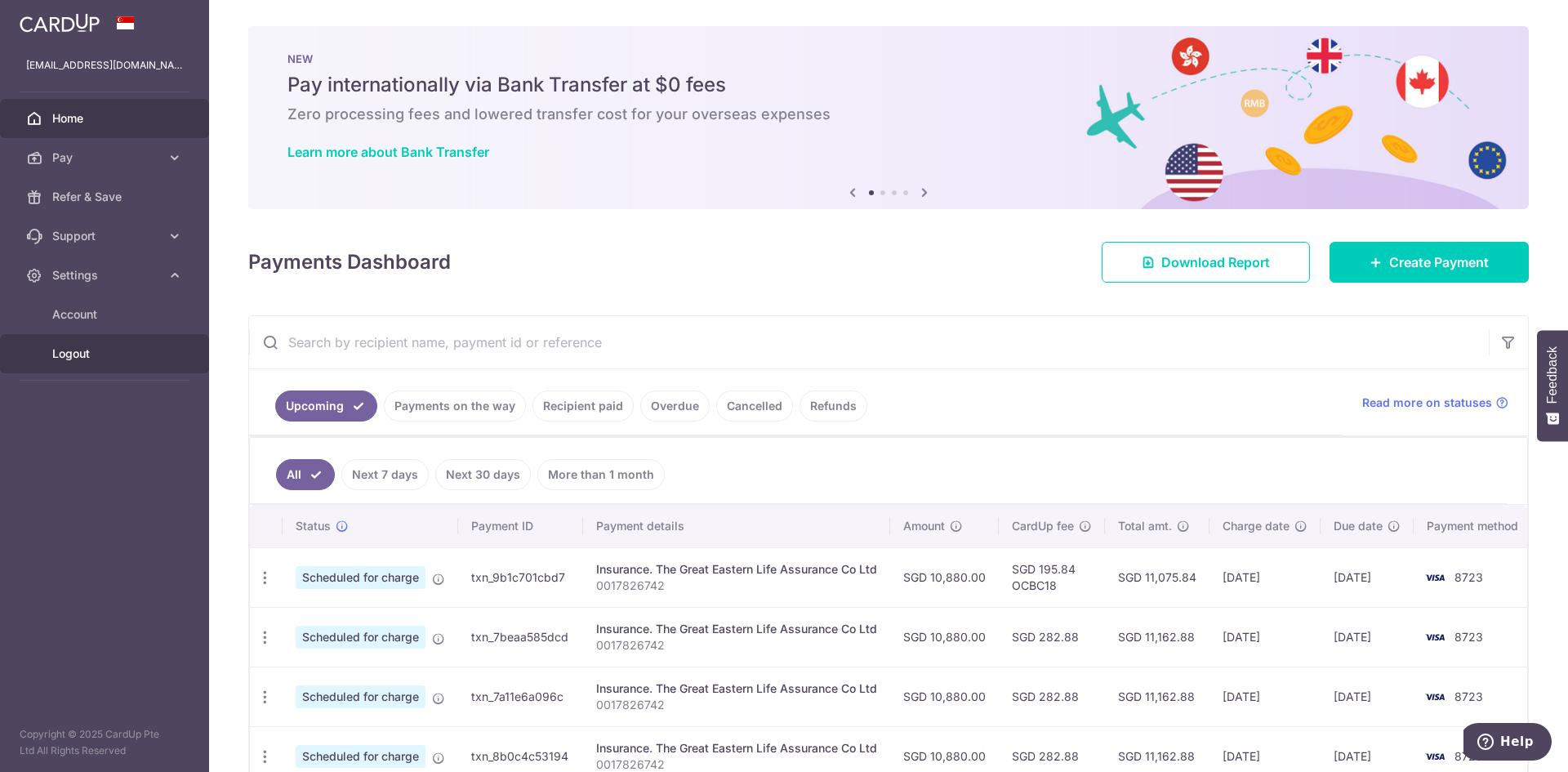
click at [68, 347] on span "Logout" at bounding box center [106, 354] width 108 height 16
